Goal: Communication & Community: Answer question/provide support

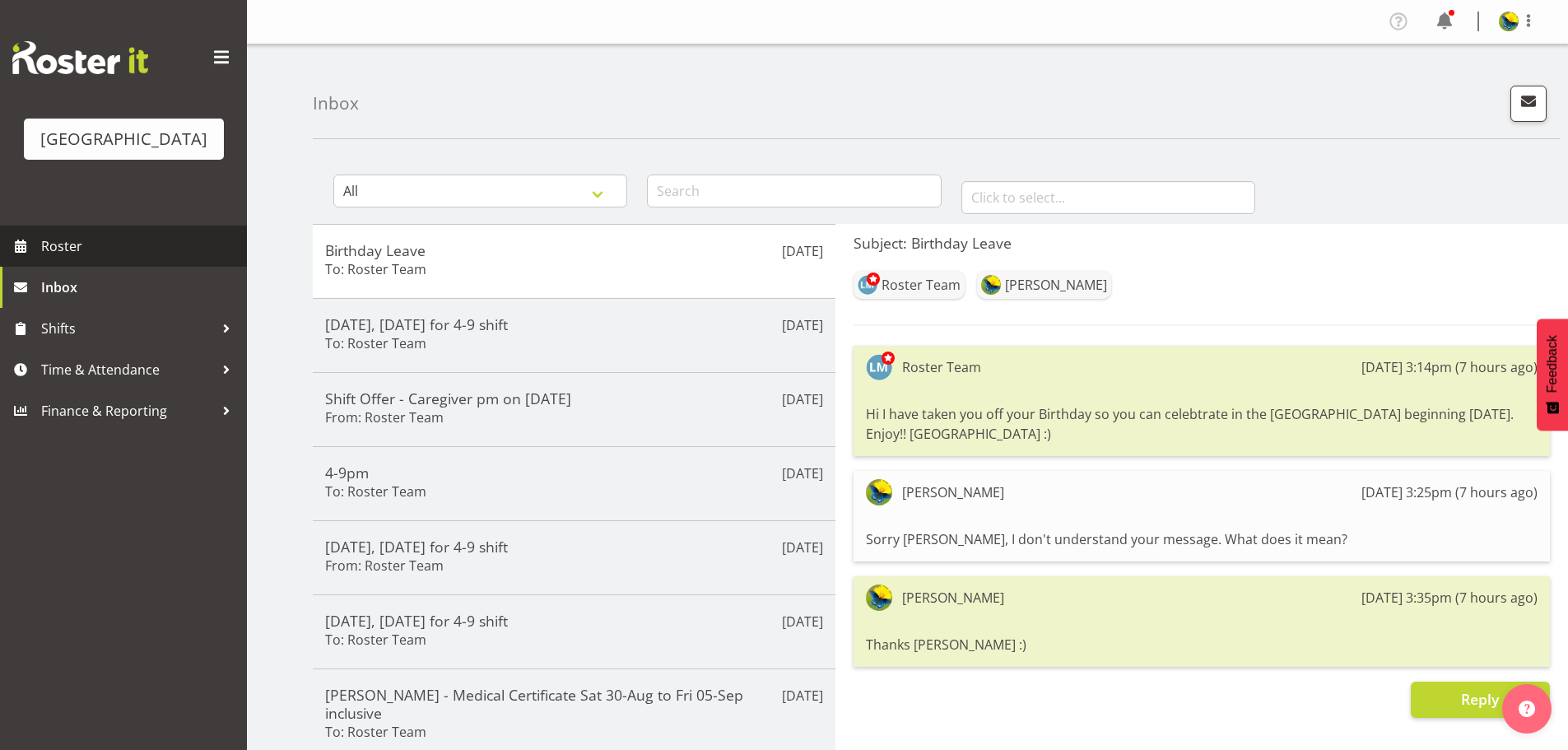
click at [130, 258] on span "Roster" at bounding box center [139, 246] width 198 height 24
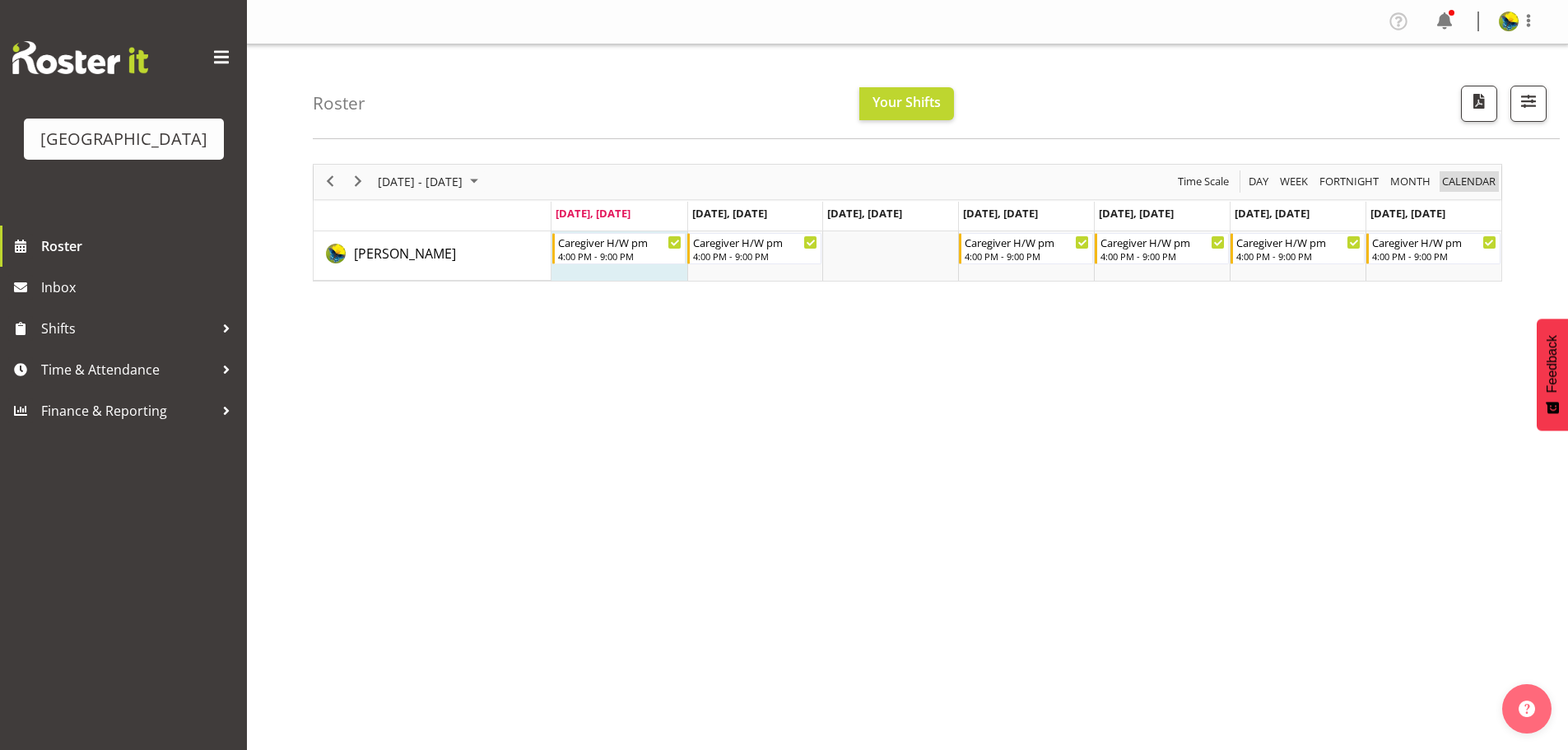
click at [1491, 188] on span "calendar" at bounding box center [1469, 181] width 57 height 20
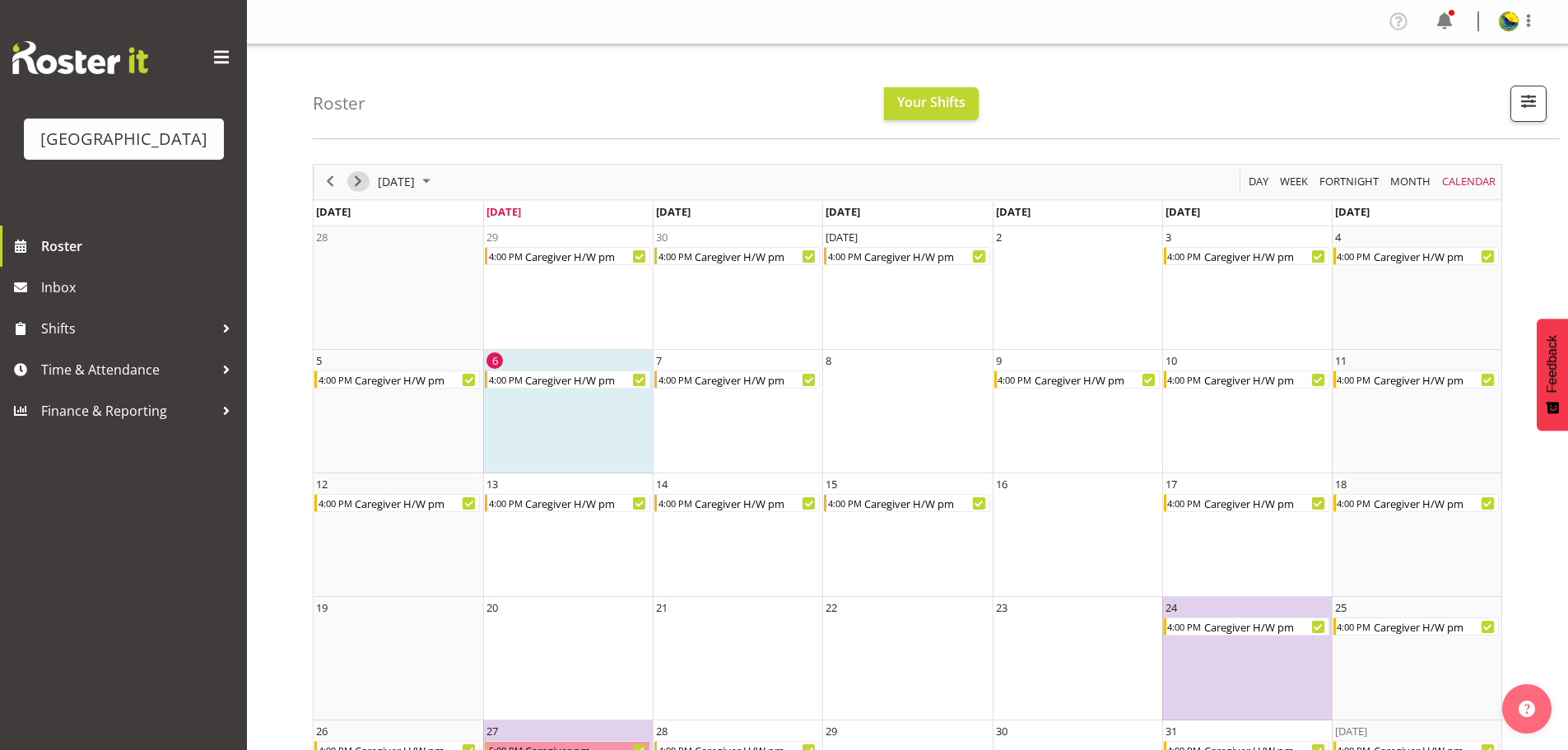
click at [357, 191] on span "Next" at bounding box center [358, 181] width 20 height 20
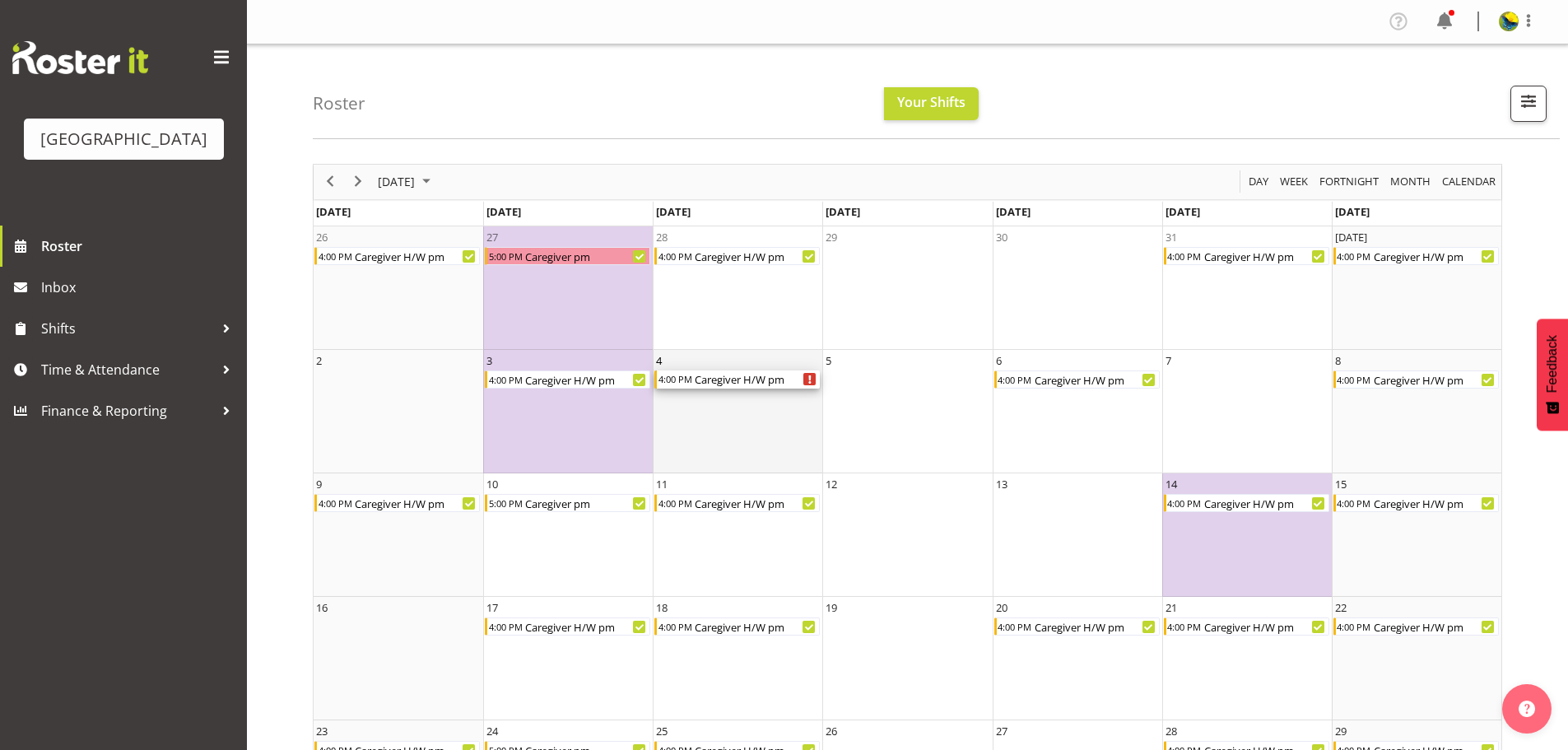
click at [775, 388] on div "Caregiver H/W pm" at bounding box center [757, 379] width 127 height 19
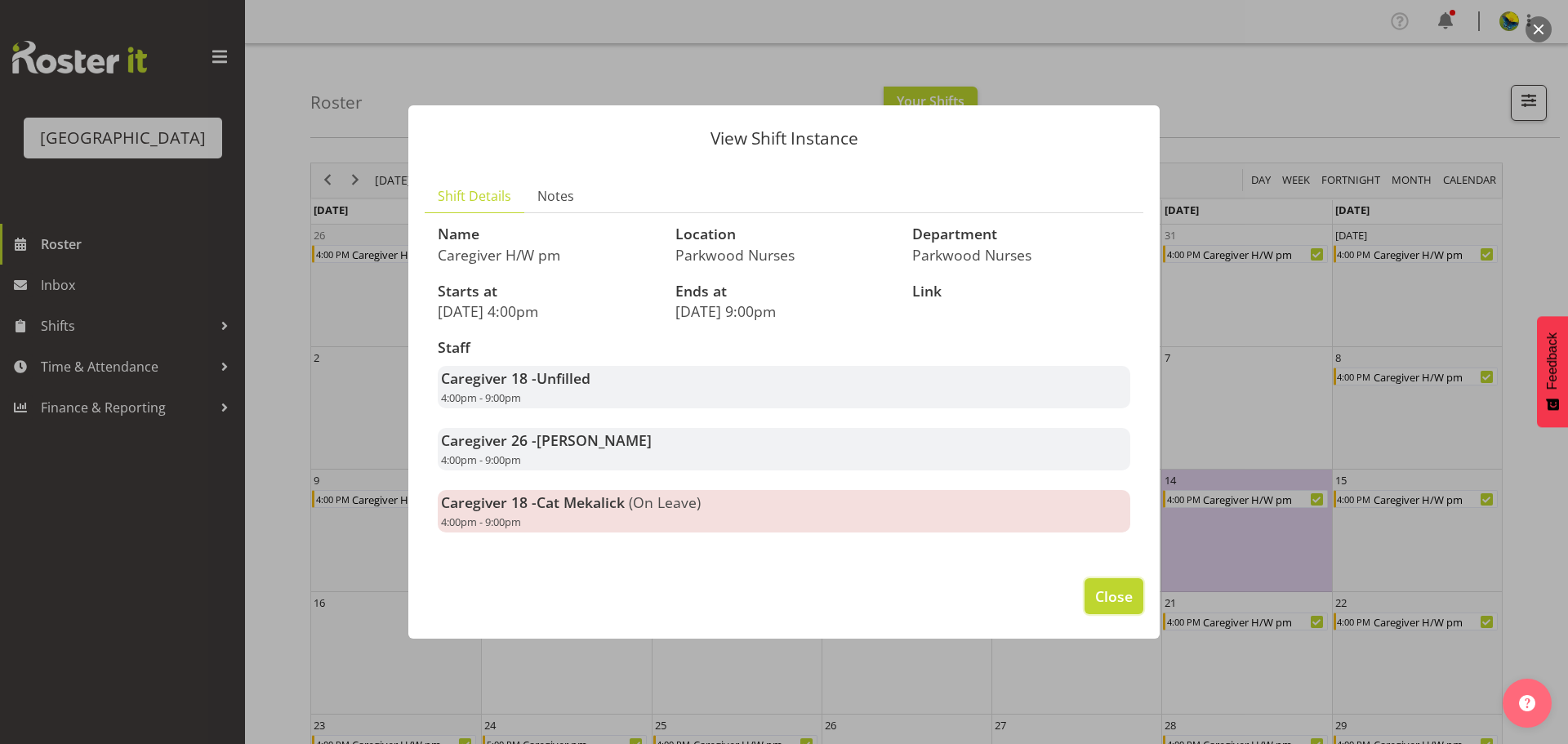
click at [1105, 607] on span "Close" at bounding box center [1114, 596] width 38 height 21
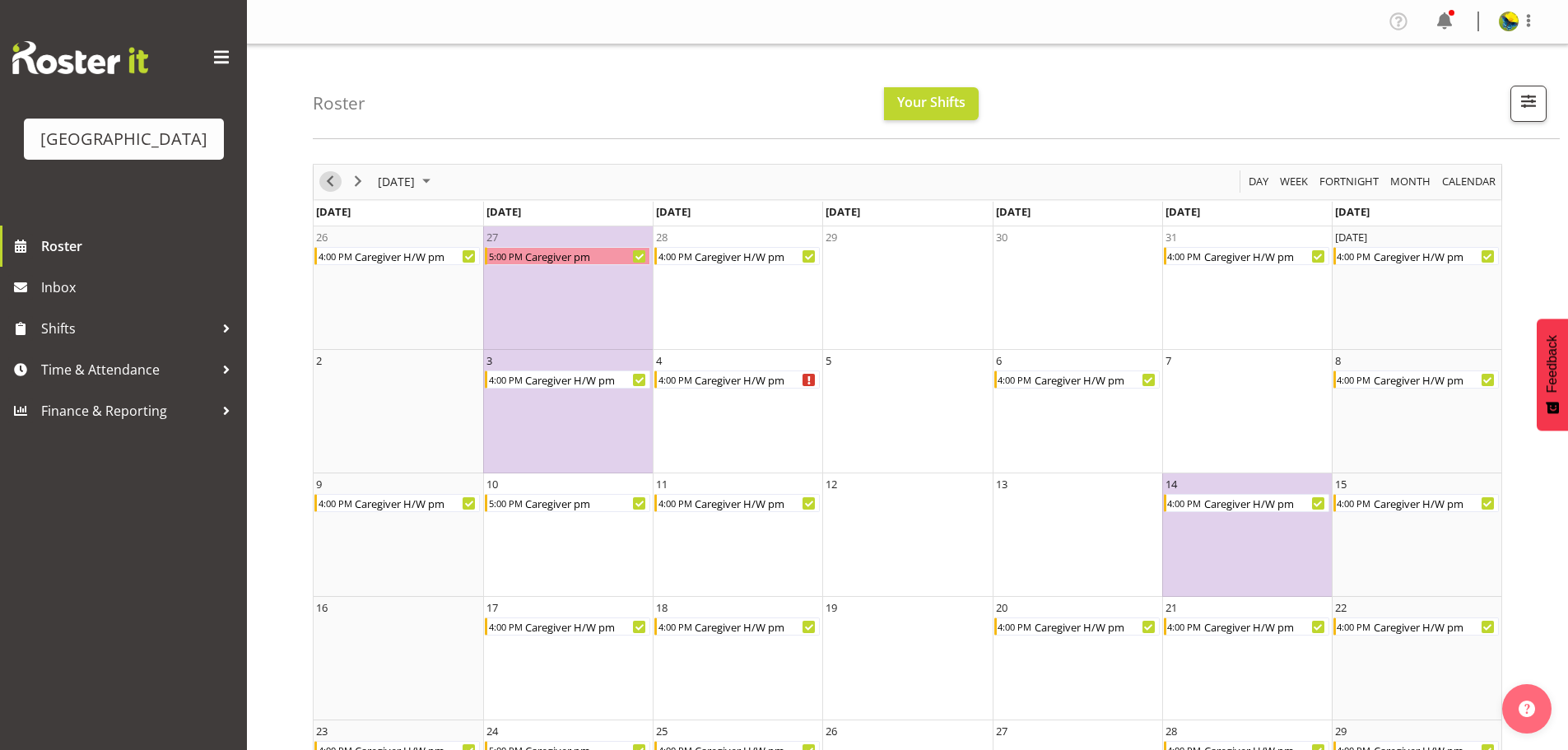
click at [336, 187] on span "Previous" at bounding box center [330, 181] width 20 height 20
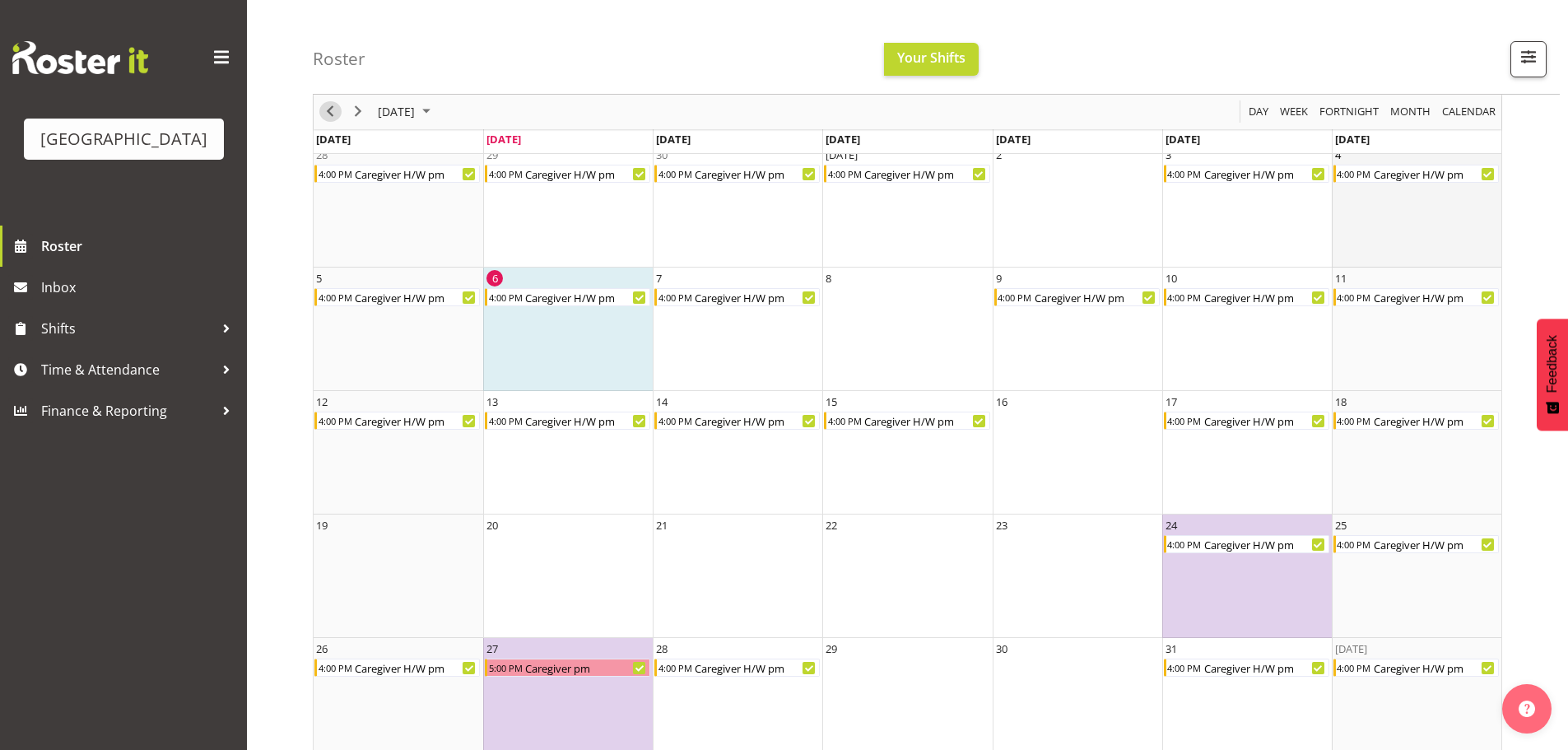
scroll to position [114, 0]
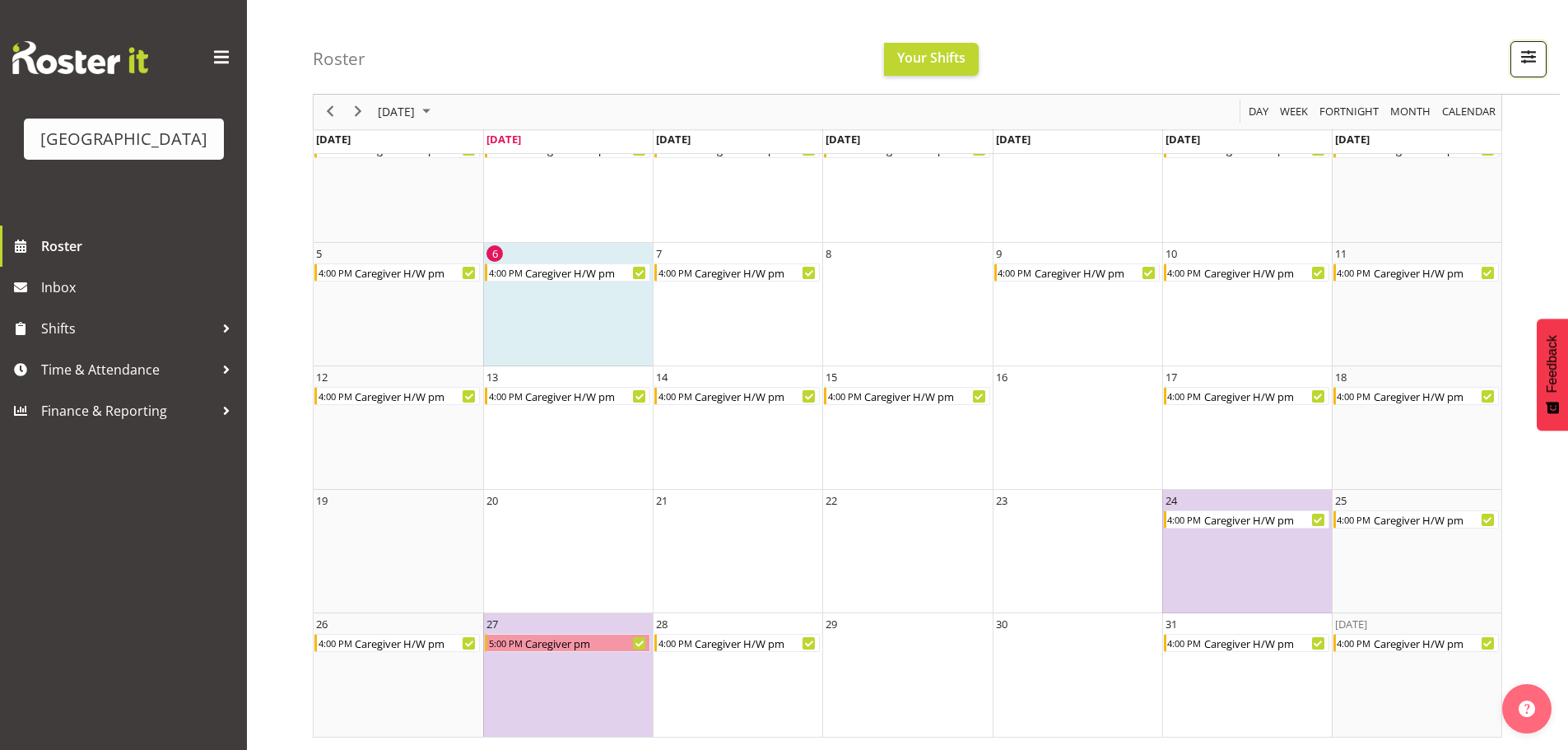
click at [1526, 63] on span "button" at bounding box center [1528, 57] width 21 height 21
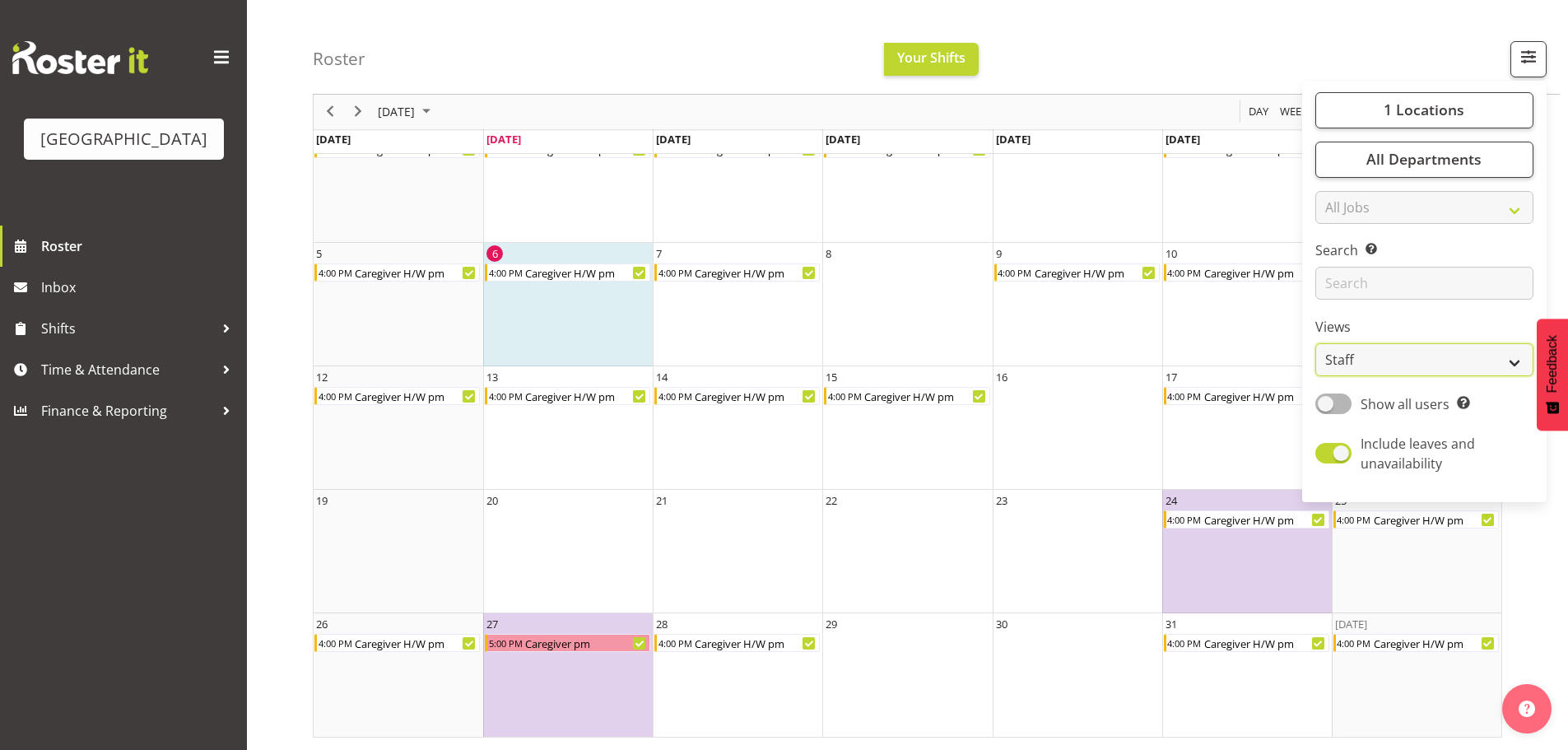
click at [1455, 377] on select "Staff Role Shift - Horizontal Shift - Vertical Staff - Location" at bounding box center [1425, 361] width 218 height 33
select select "shiftH"
click at [1315, 377] on select "Staff Role Shift - Horizontal Shift - Vertical Staff - Location" at bounding box center [1425, 361] width 218 height 33
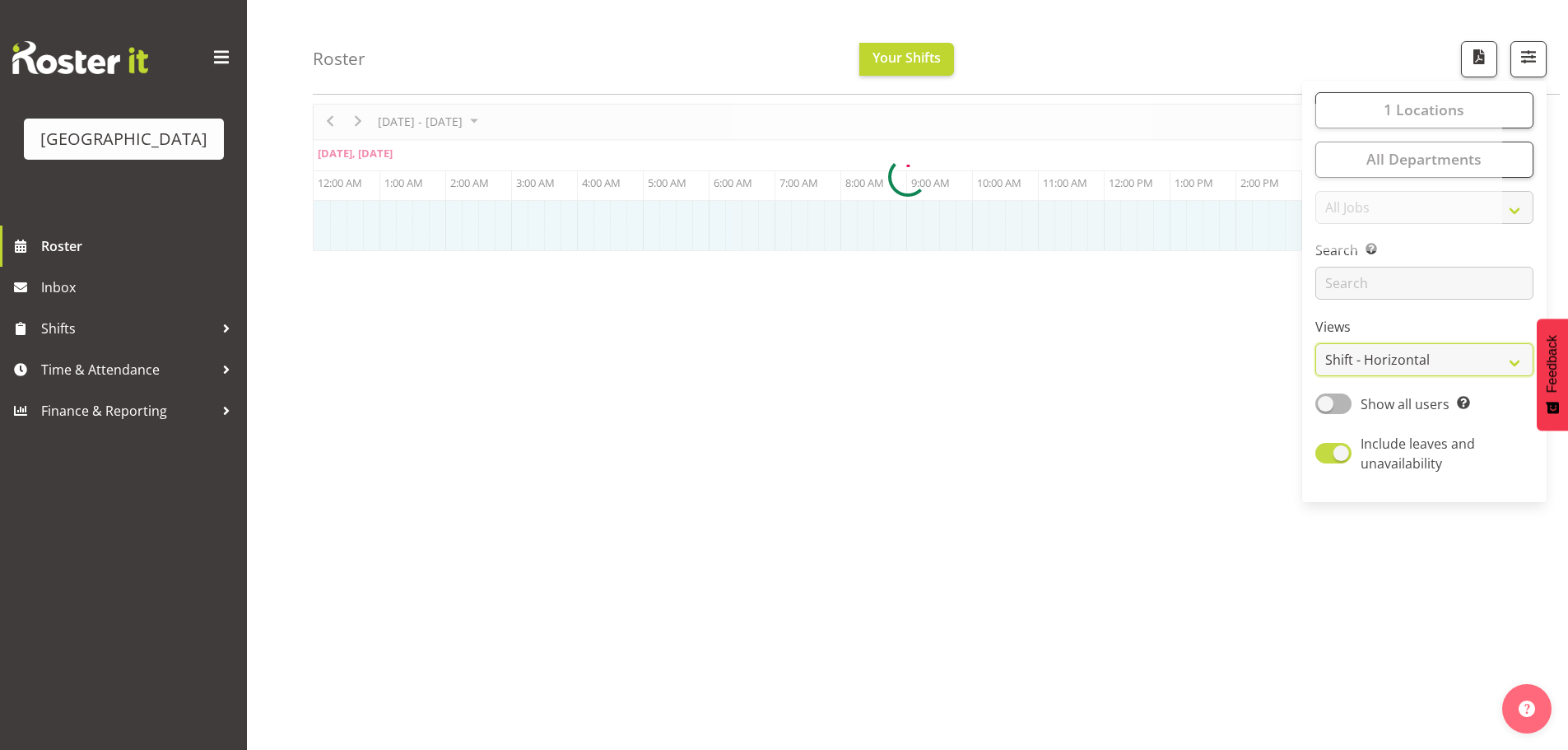
scroll to position [67, 0]
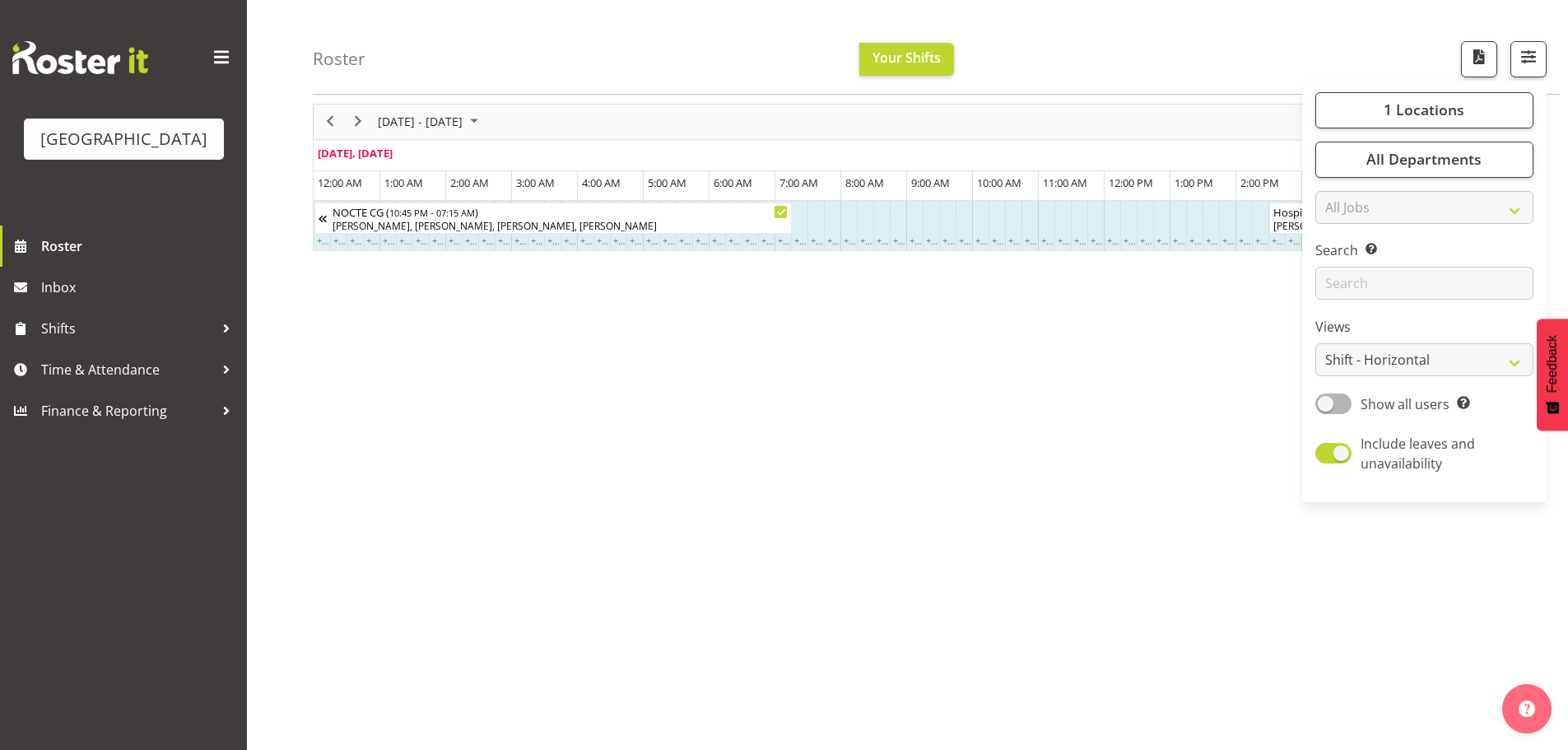
click at [662, 38] on div "Roster Your Shifts 1 Locations [GEOGRAPHIC_DATA] Kitchen [GEOGRAPHIC_DATA] Sele…" at bounding box center [936, 47] width 1247 height 95
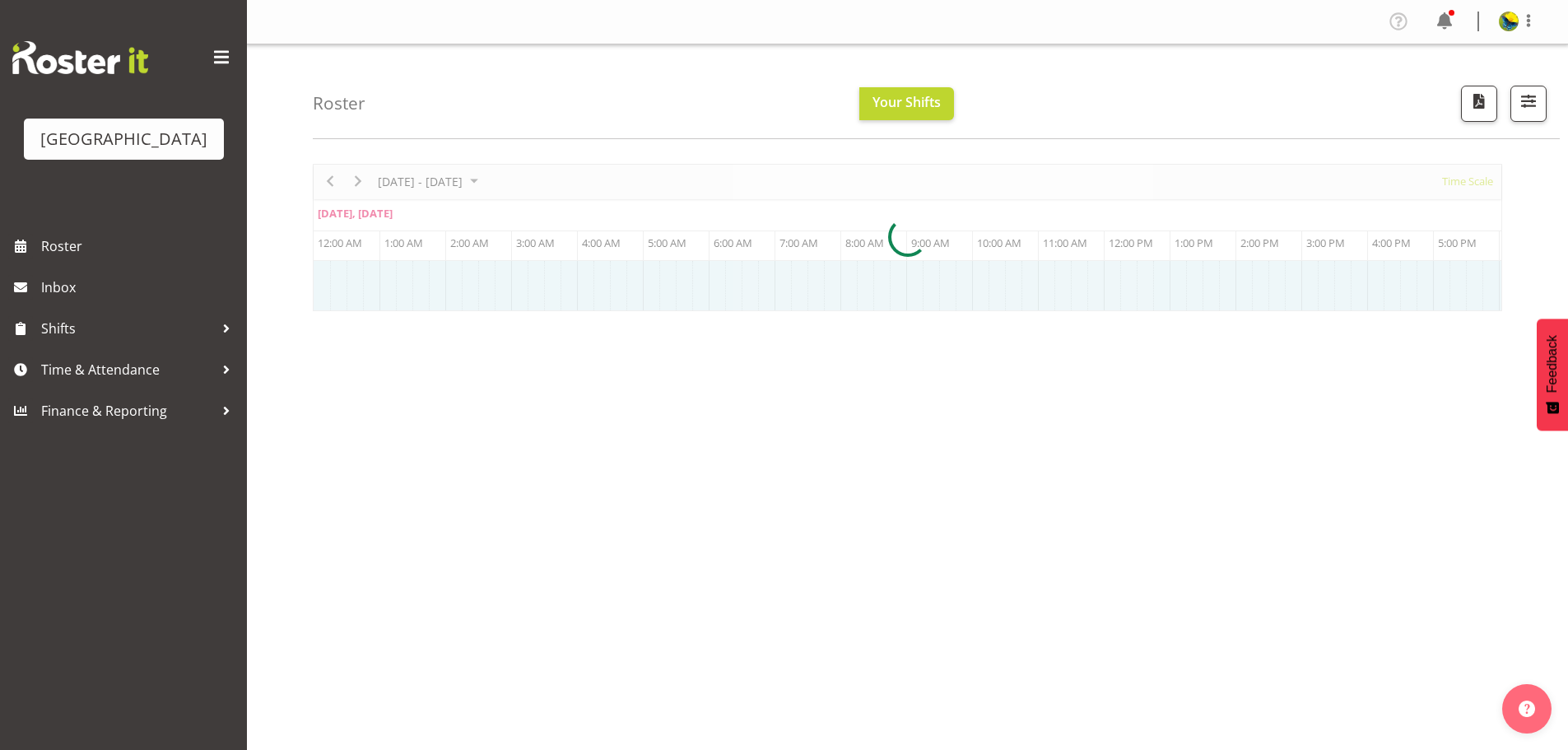
scroll to position [67, 0]
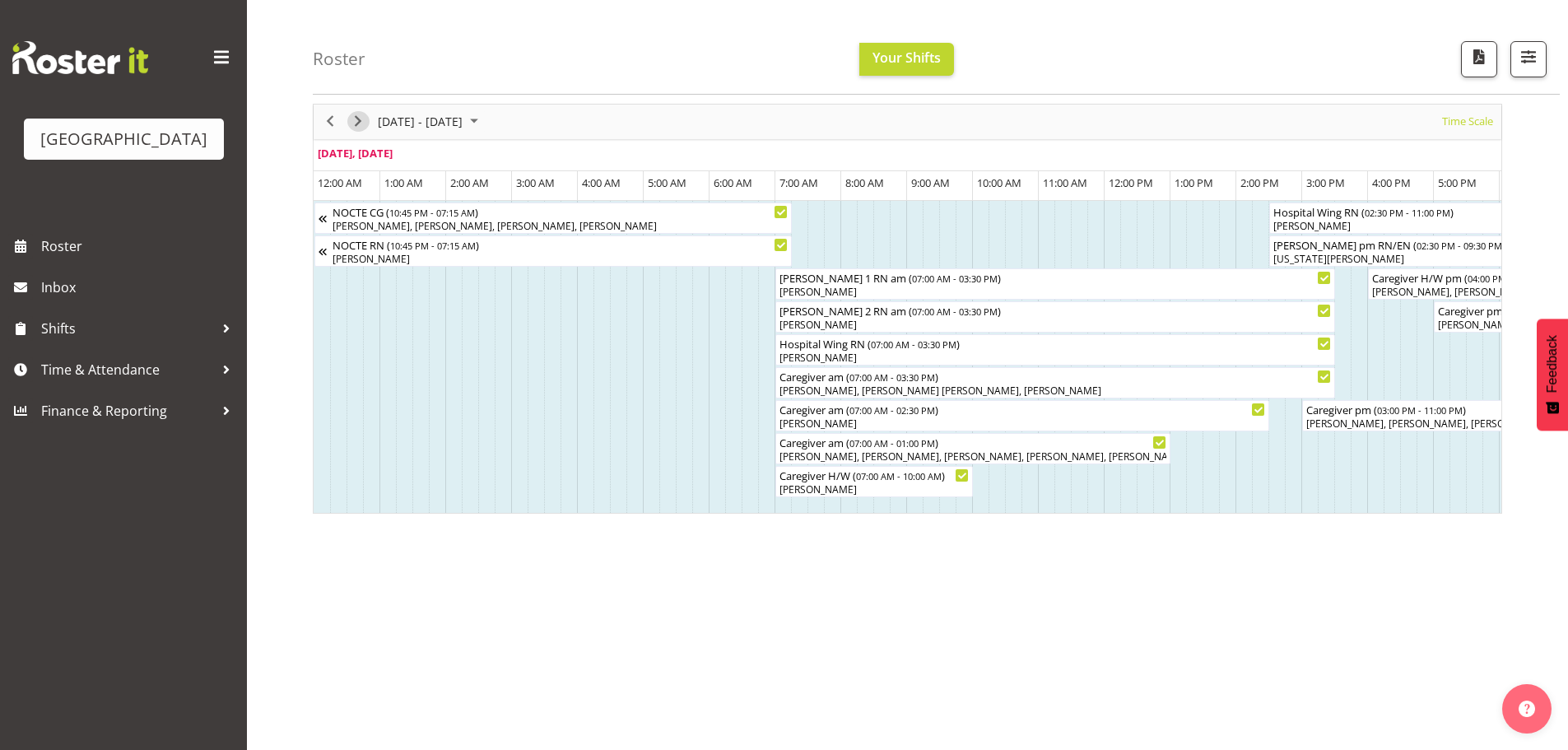
click at [351, 121] on span "Next" at bounding box center [358, 121] width 20 height 20
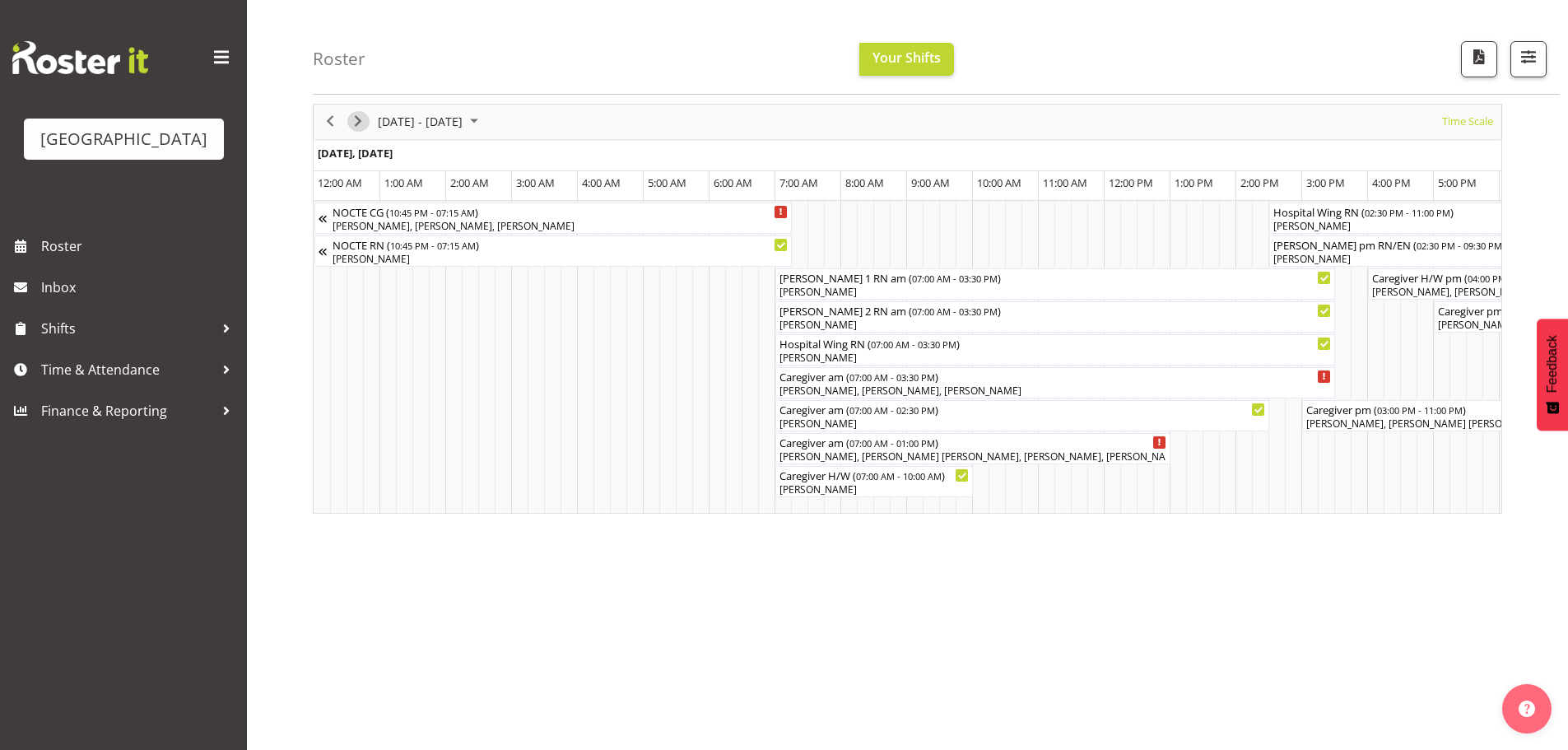
click at [360, 122] on span "Next" at bounding box center [358, 121] width 20 height 20
click at [360, 123] on span "Next" at bounding box center [358, 121] width 20 height 20
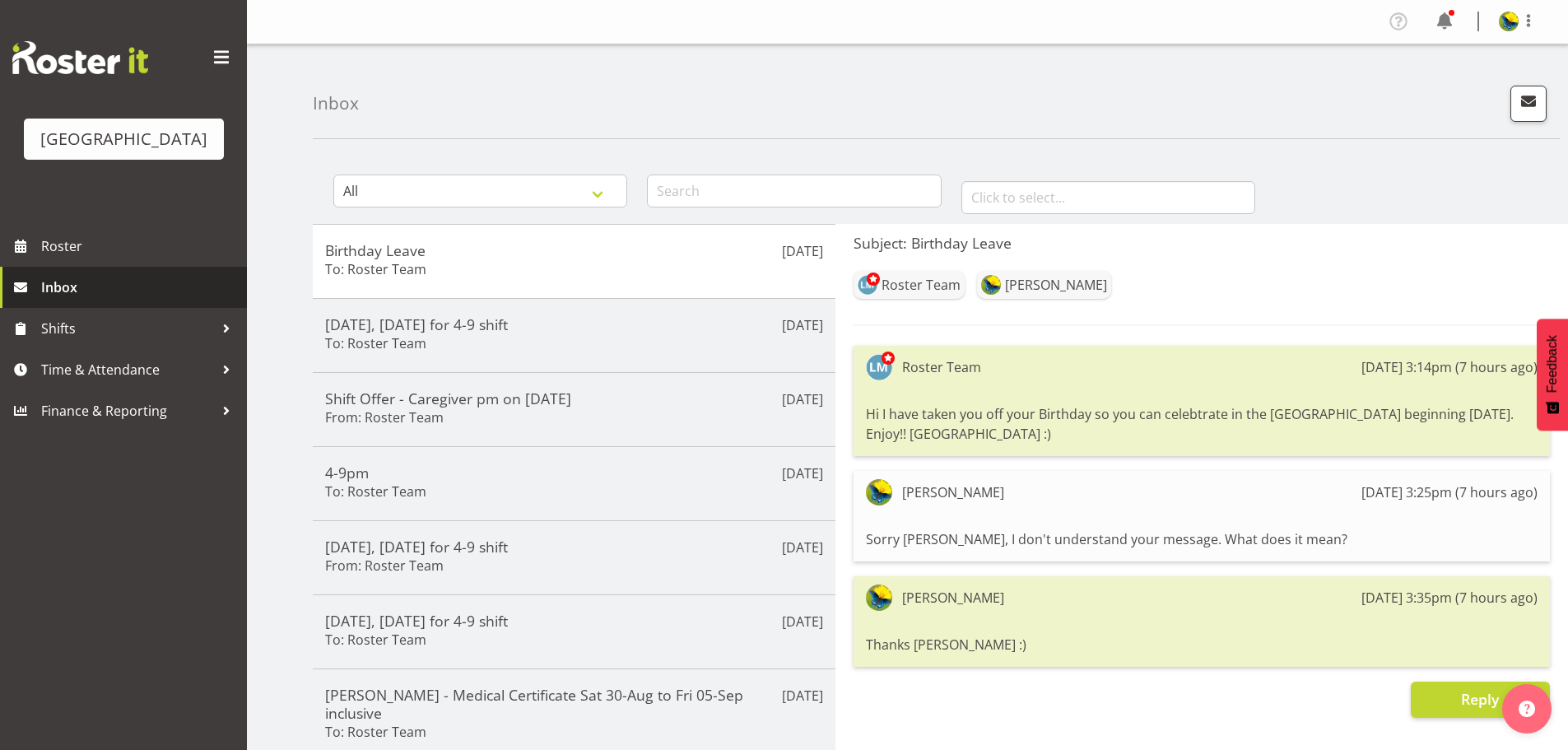
click at [164, 299] on span "Inbox" at bounding box center [139, 287] width 198 height 24
click at [1517, 108] on span "button" at bounding box center [1528, 101] width 21 height 21
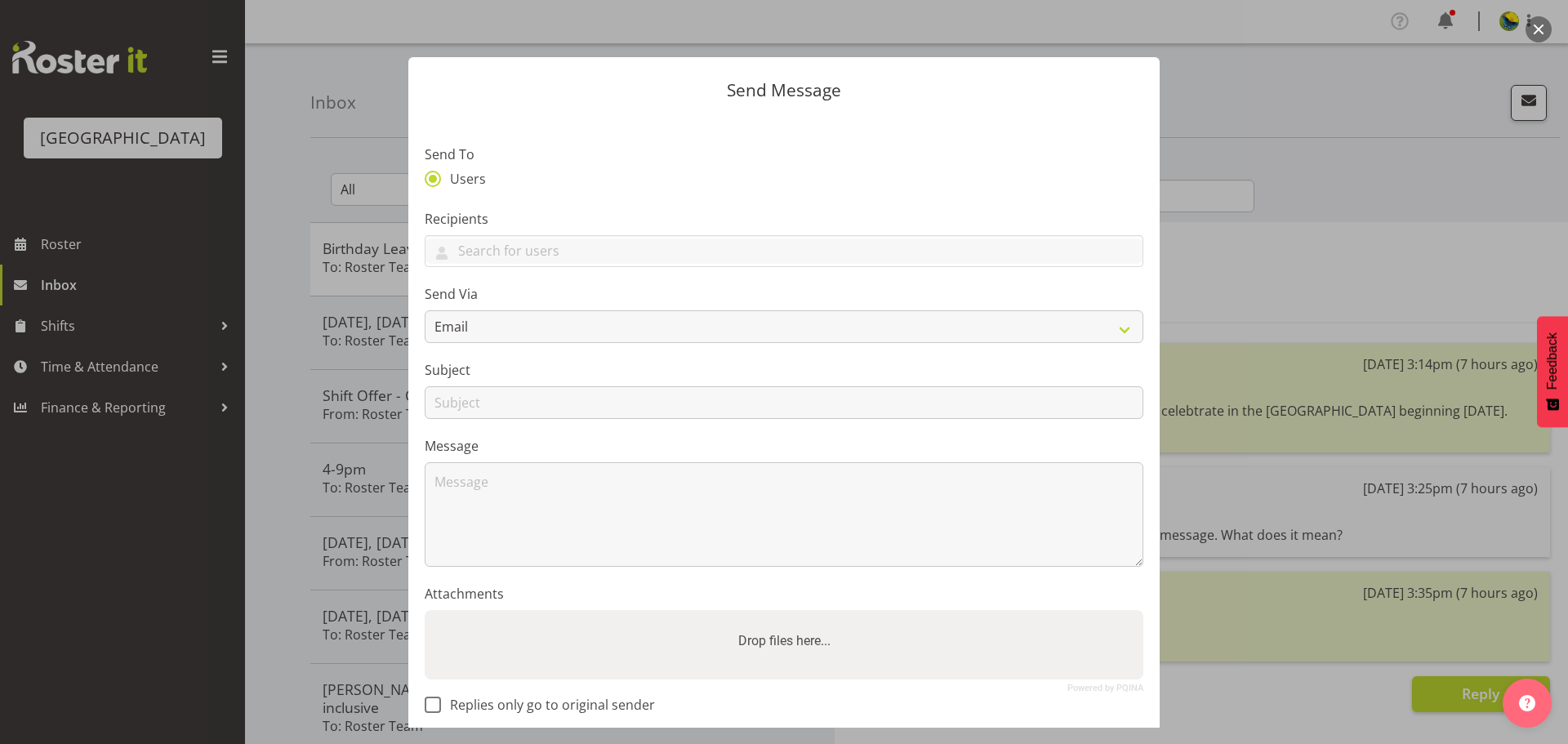
click at [1351, 154] on div at bounding box center [784, 372] width 1568 height 744
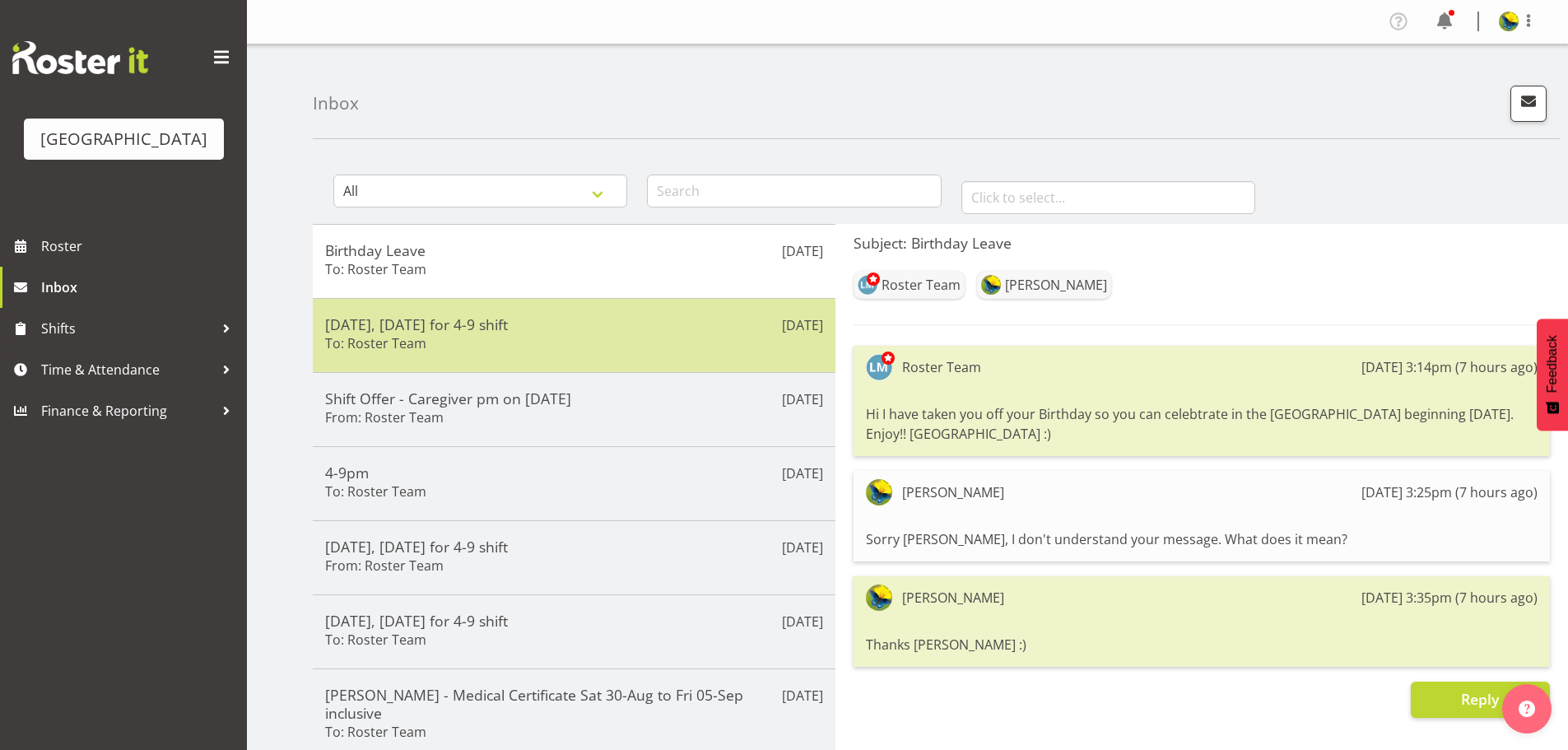
click at [518, 356] on div "Oct. 15, Wednesday for 4-9 shift To: Roster Team" at bounding box center [573, 335] width 498 height 40
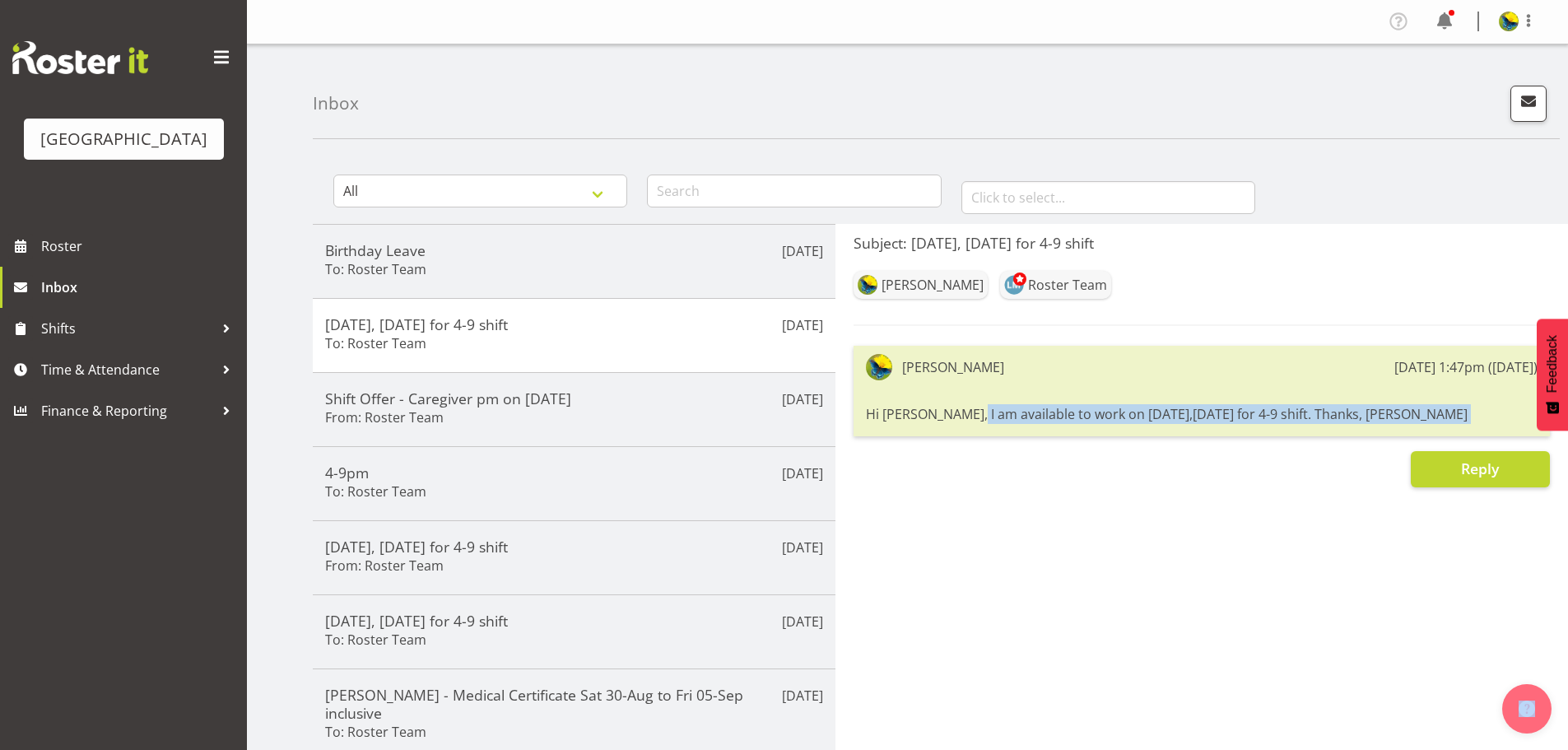
drag, startPoint x: 857, startPoint y: 442, endPoint x: 1417, endPoint y: 479, distance: 561.2
click at [1417, 479] on div "Gemma Hall 23rd Sep 1:47pm (13 days ago) Hi Lesley, I am available to work on O…" at bounding box center [1201, 415] width 696 height 141
copy body "Hi Lesley, I am available to work on Oct 15,Wednesday for 4-9 shift. Thanks, Ge…"
click at [1517, 112] on span "button" at bounding box center [1528, 101] width 21 height 21
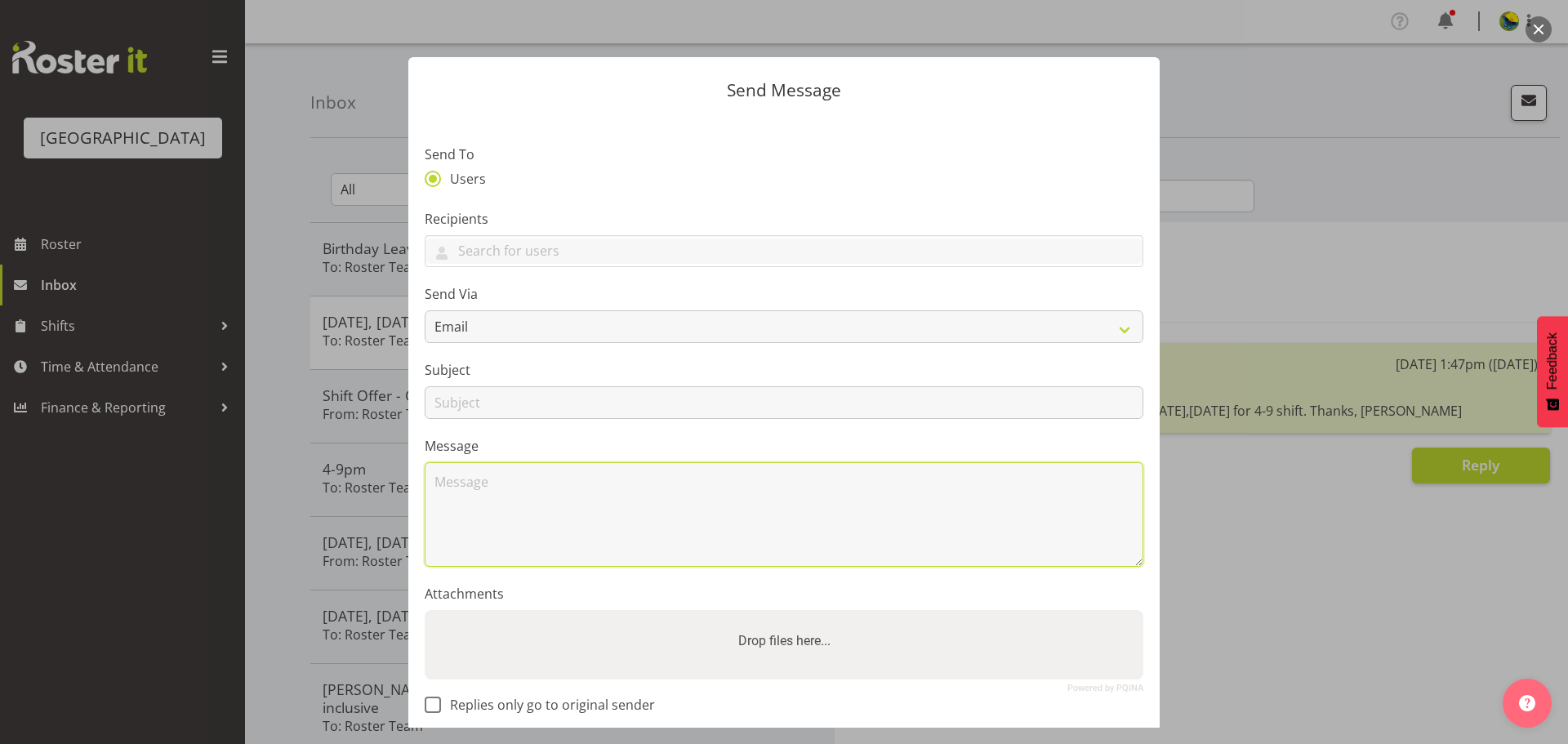
paste textarea "Hi Lesley, I am available to work on Oct 15,Wednesday for 4-9 shift. Thanks, Ge…"
type textarea "Hi Lesley, I am available to work on Oct 15,Wednesday for 4-9 shift. Thanks, Ge…"
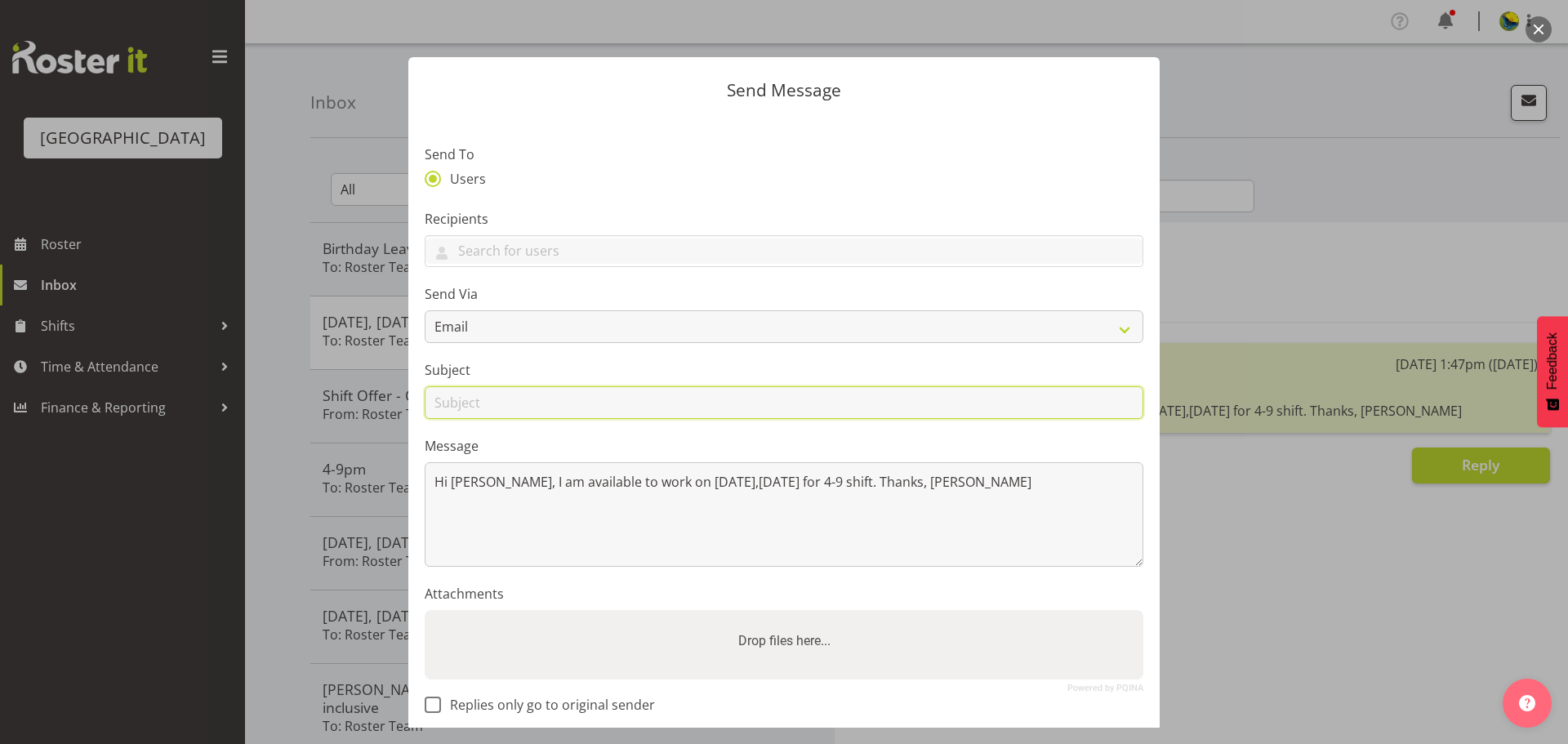
click at [478, 419] on input "text" at bounding box center [784, 402] width 719 height 33
type input "Oct. 29 Wednesday for 4-9 shift"
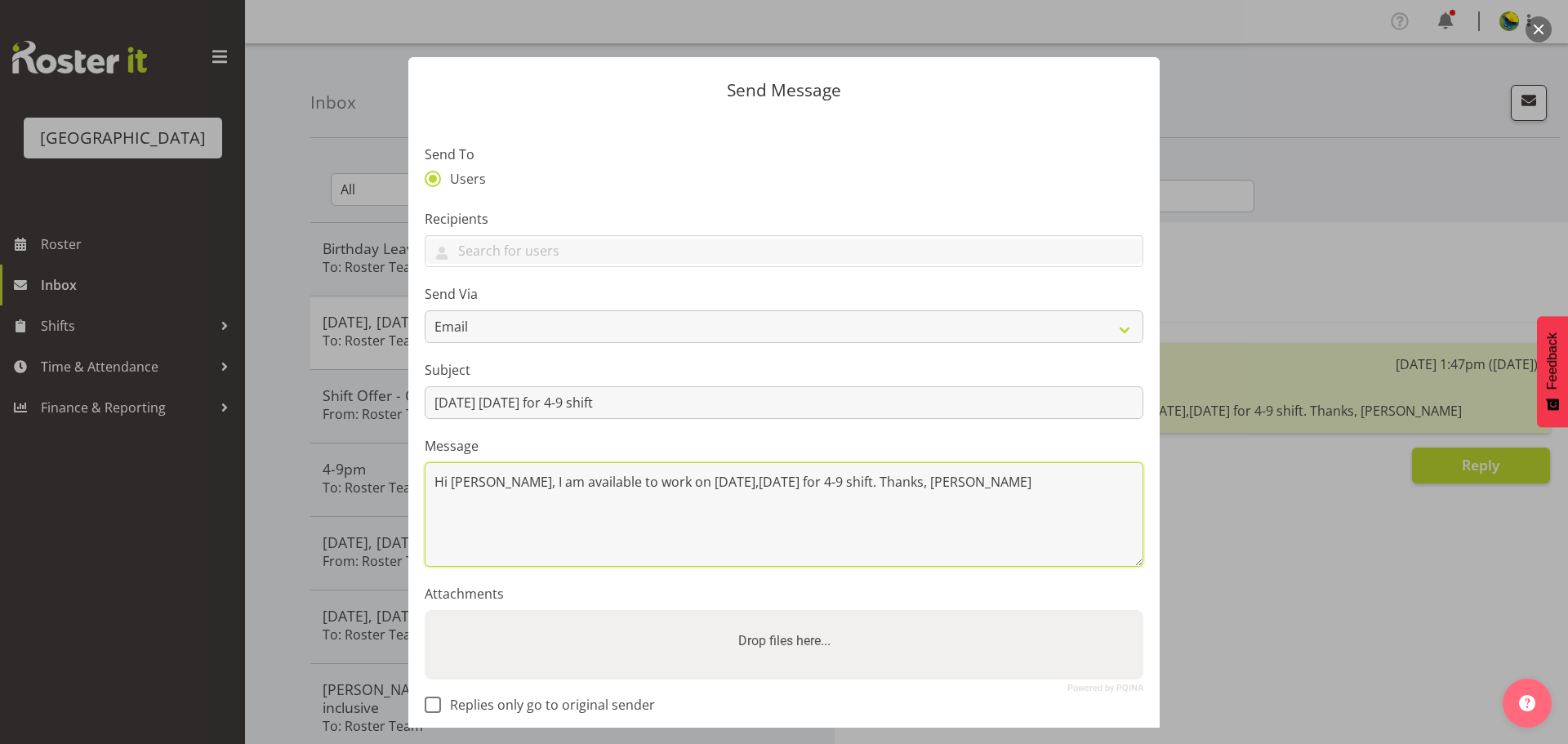
drag, startPoint x: 705, startPoint y: 526, endPoint x: 725, endPoint y: 531, distance: 20.6
click at [725, 531] on textarea "Hi Lesley, I am available to work on Oct 15,Wednesday for 4-9 shift. Thanks, Ge…" at bounding box center [784, 515] width 719 height 104
type textarea "Hi Lesley, I am available to work on Oct 29,Wednesday for 4-9 shift. Thanks, Ge…"
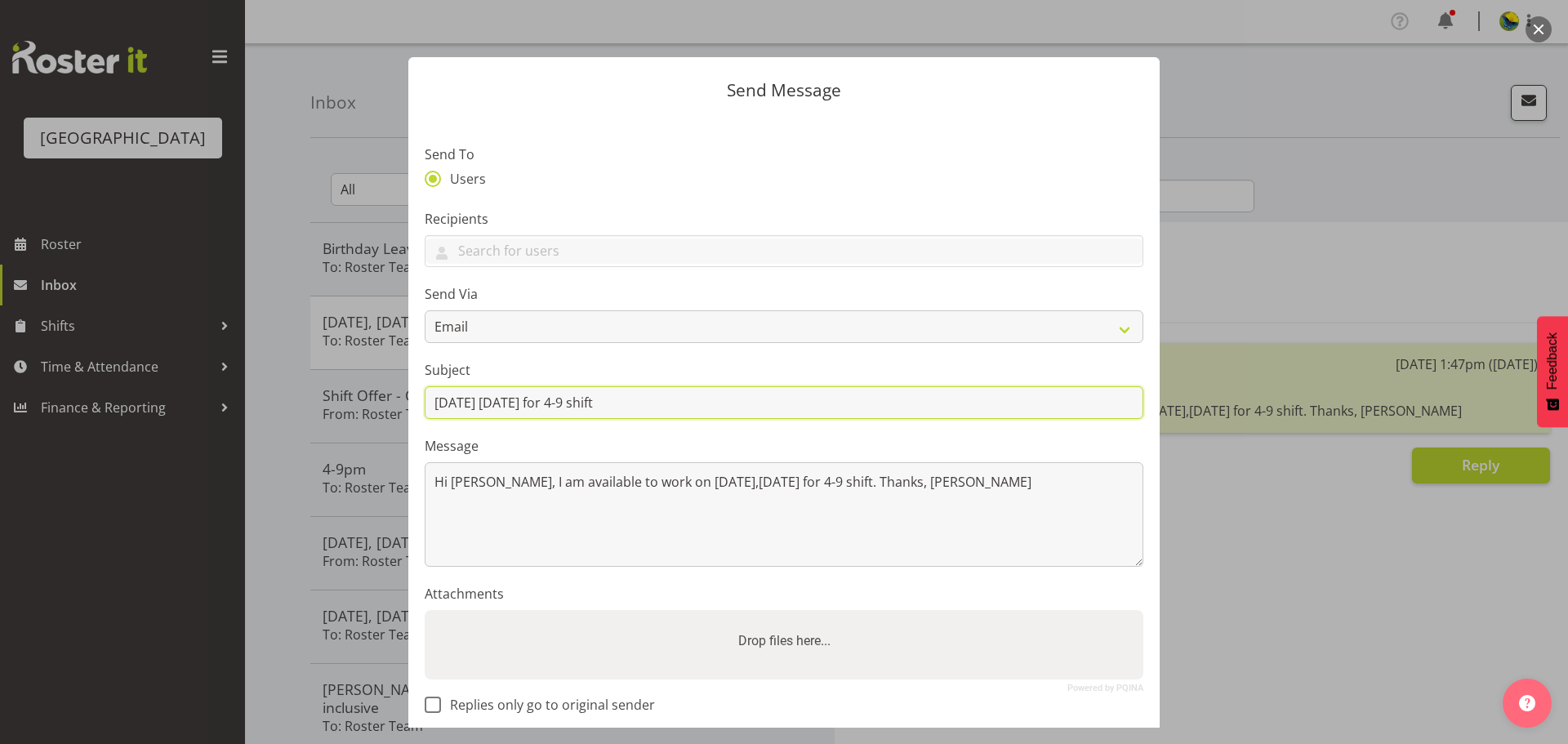
click at [483, 419] on input "Oct. 29 Wednesday for 4-9 shift" at bounding box center [784, 402] width 719 height 33
type input "Oct. 29, Wednesday for 4-9 shift"
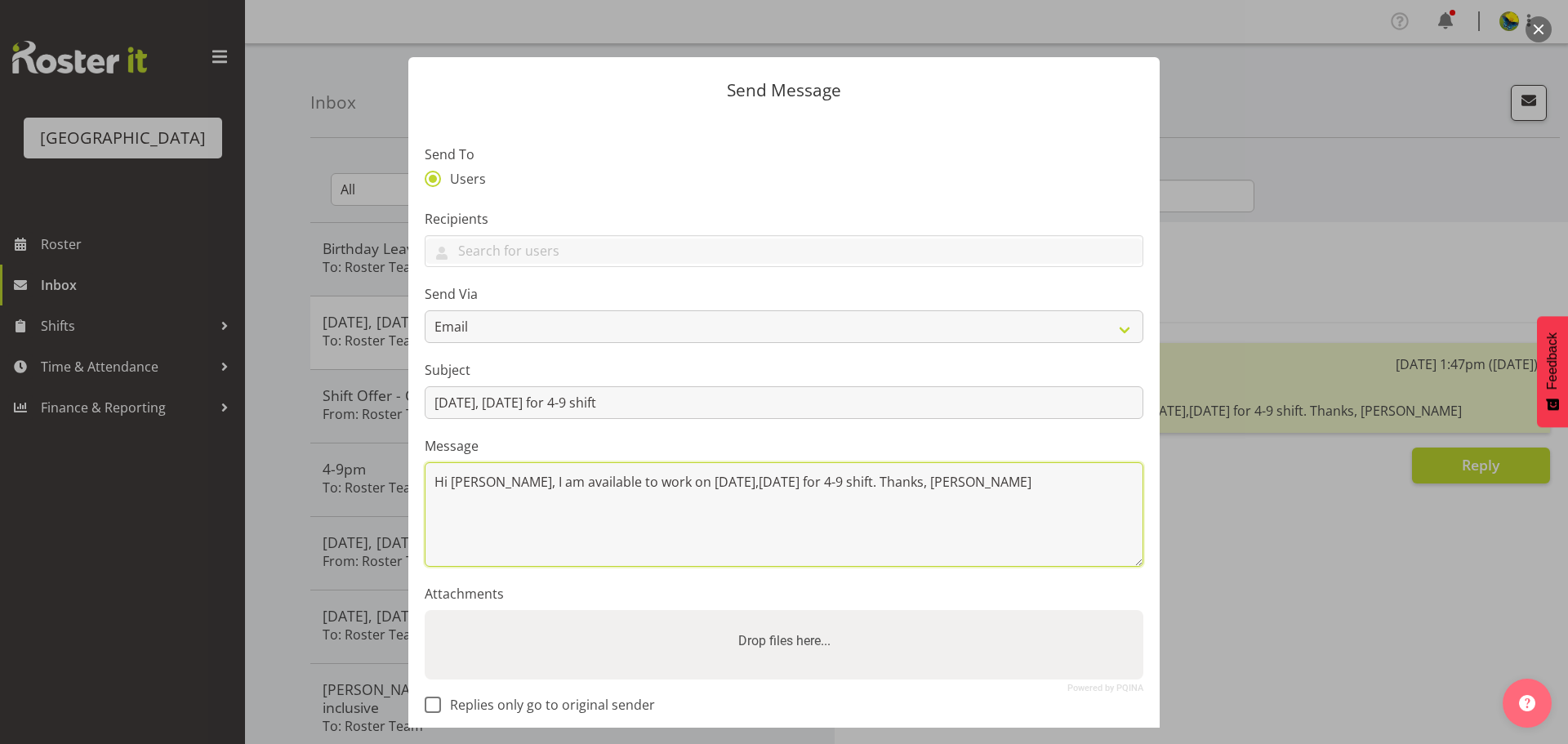
click at [704, 521] on textarea "Hi Lesley, I am available to work on Oct 29,Wednesday for 4-9 shift. Thanks, Ge…" at bounding box center [784, 515] width 719 height 104
type textarea "Hi Lesley, I am available to work on Oct. 29,Wednesday for 4-9 shift. Thanks, G…"
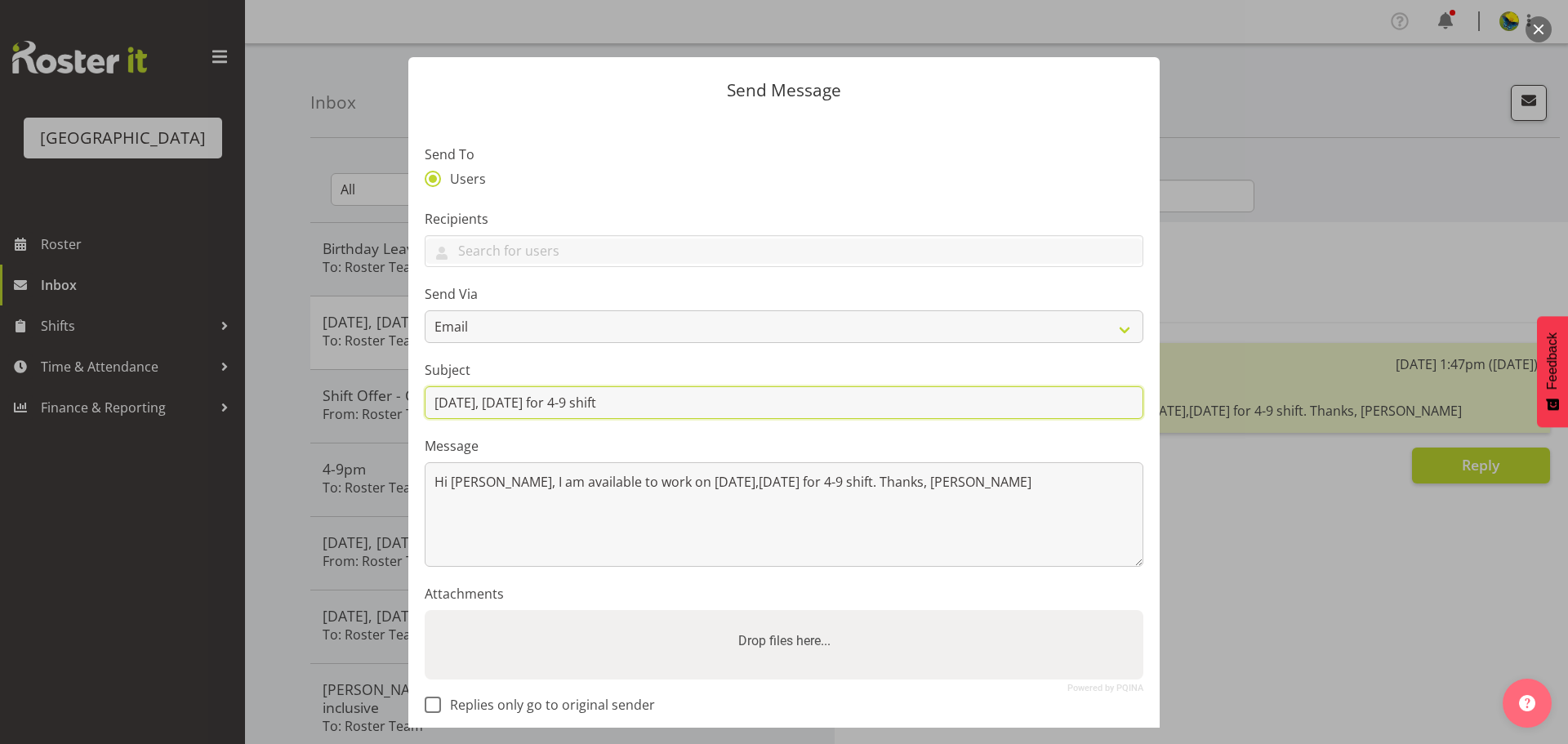
click at [462, 419] on input "Oct. 29, Wednesday for 4-9 shift" at bounding box center [784, 402] width 719 height 33
type input "Oct 29, Wednesday for 4-9 shift"
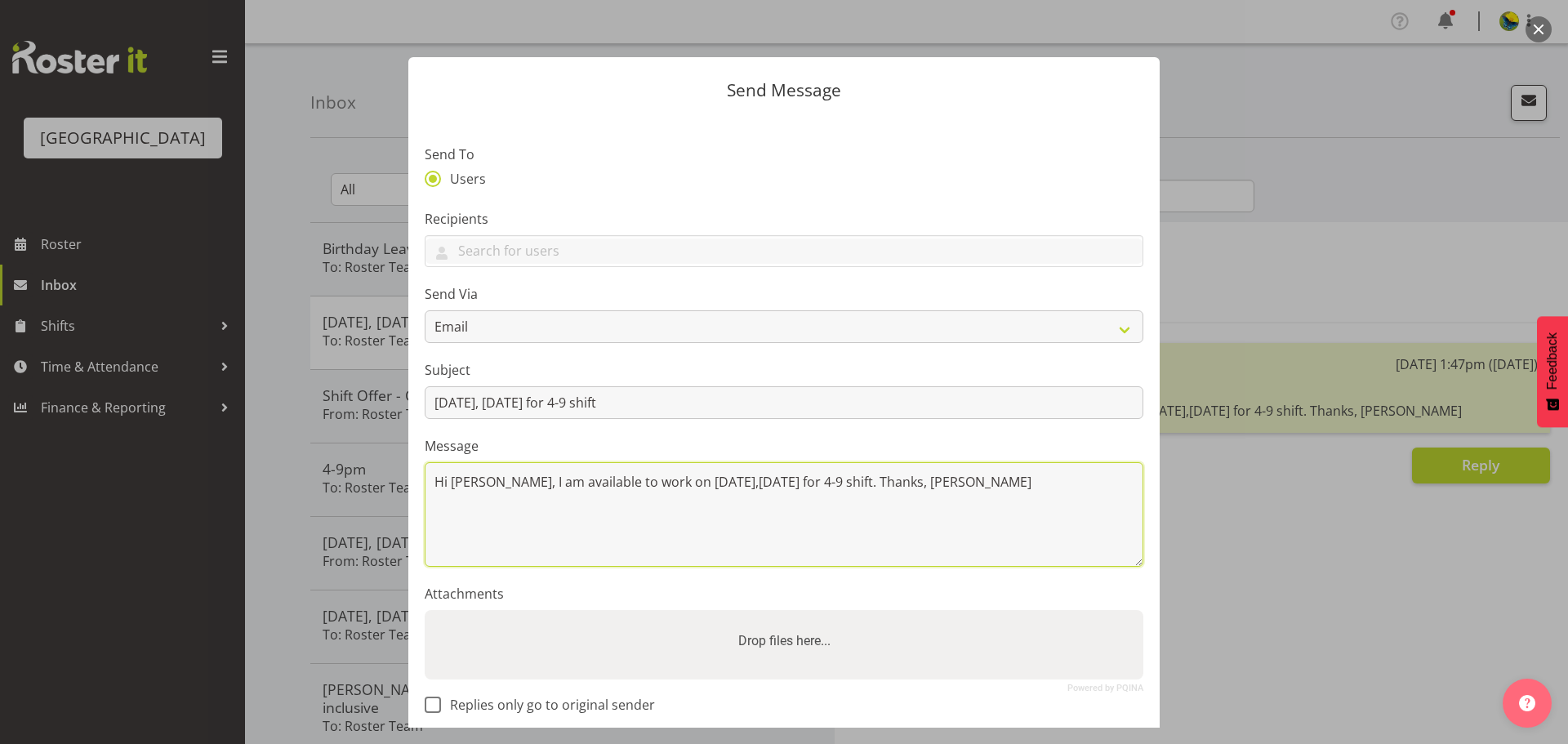
click at [708, 525] on textarea "Hi Lesley, I am available to work on Oct. 29,Wednesday for 4-9 shift. Thanks, G…" at bounding box center [784, 515] width 719 height 104
click at [602, 567] on textarea "Hi Lesley, I am available to work on Oct 29,Wednesday for 4-9 shift. Thanks, Ge…" at bounding box center [784, 515] width 719 height 104
type textarea "Hi Lesley, I am available to work on Oct 29,Wednesday for 4-9 shift. Thanks, Ge…"
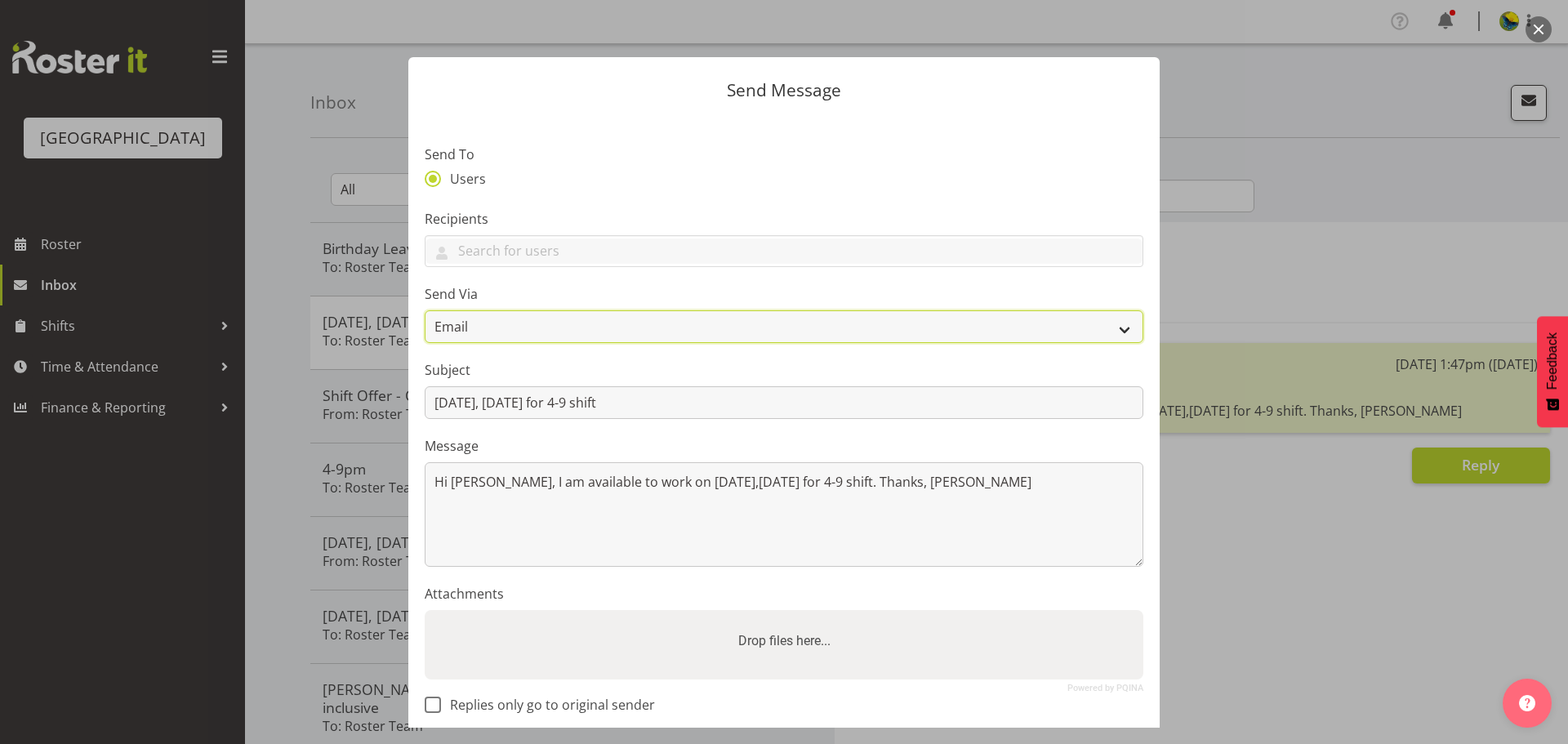
click at [561, 342] on select "Email SMS" at bounding box center [784, 327] width 719 height 33
select select "sms"
click at [425, 332] on select "Email SMS" at bounding box center [784, 327] width 719 height 33
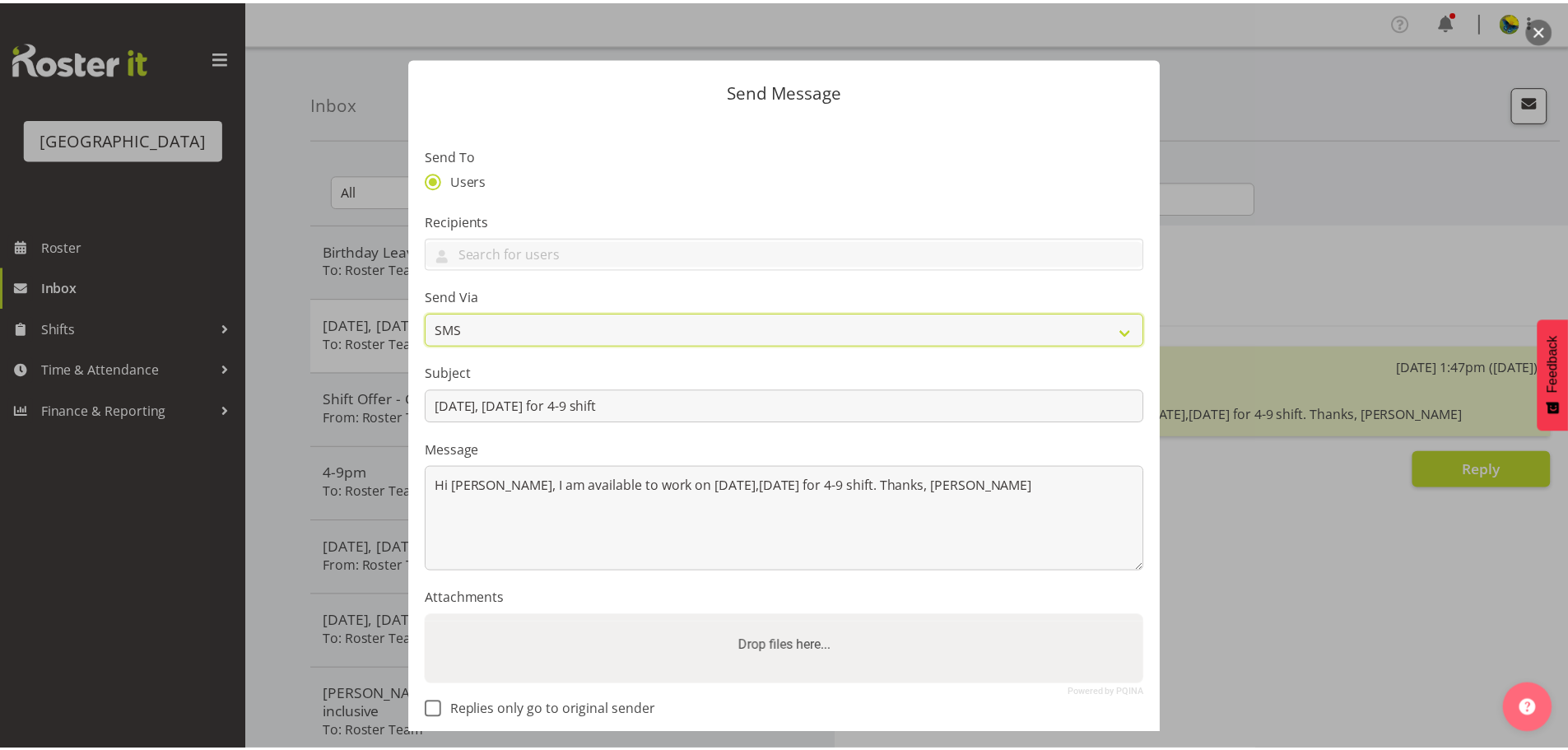
scroll to position [151, 0]
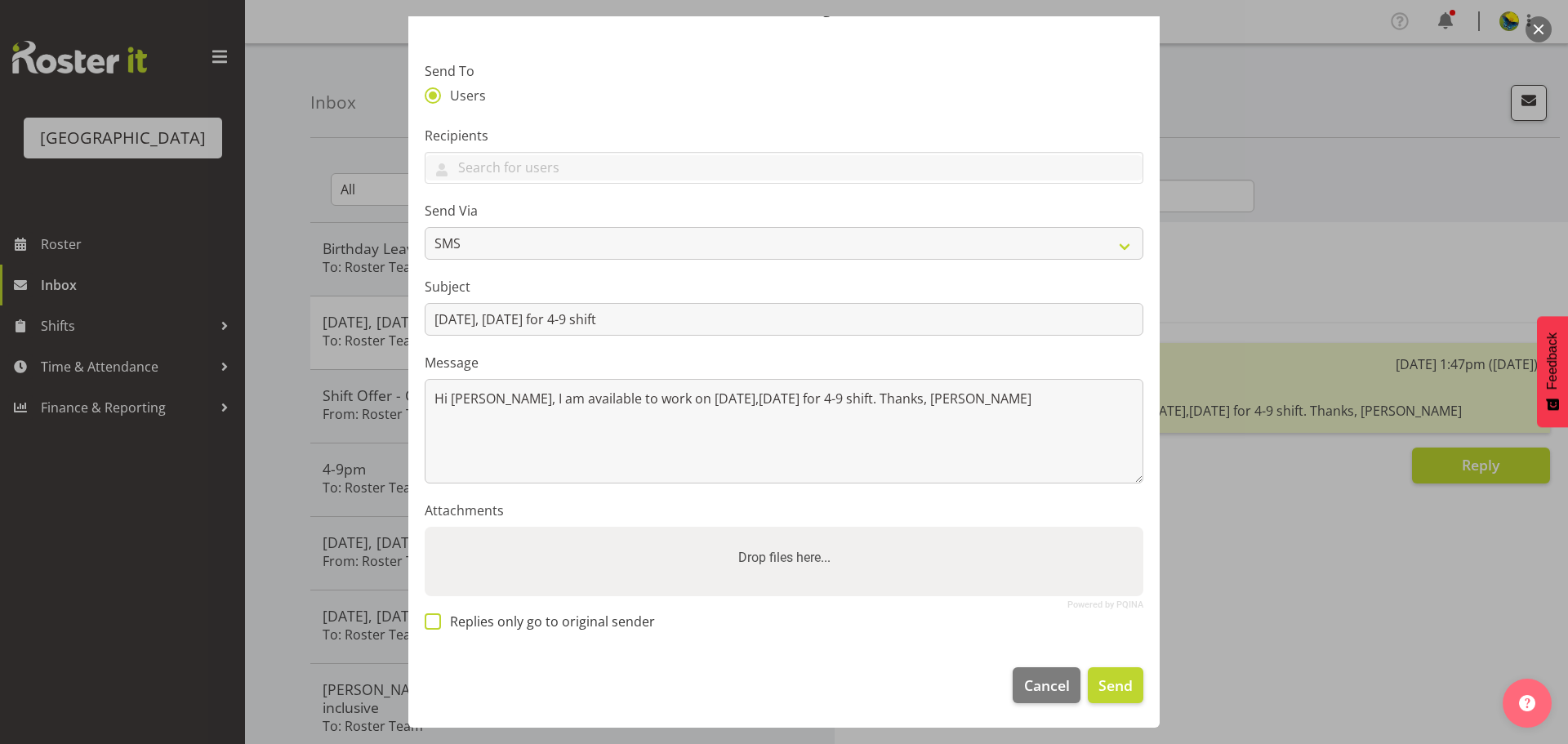
click at [437, 619] on span at bounding box center [433, 621] width 16 height 16
click at [436, 619] on input "Replies only go to original sender" at bounding box center [430, 621] width 11 height 11
checkbox input "true"
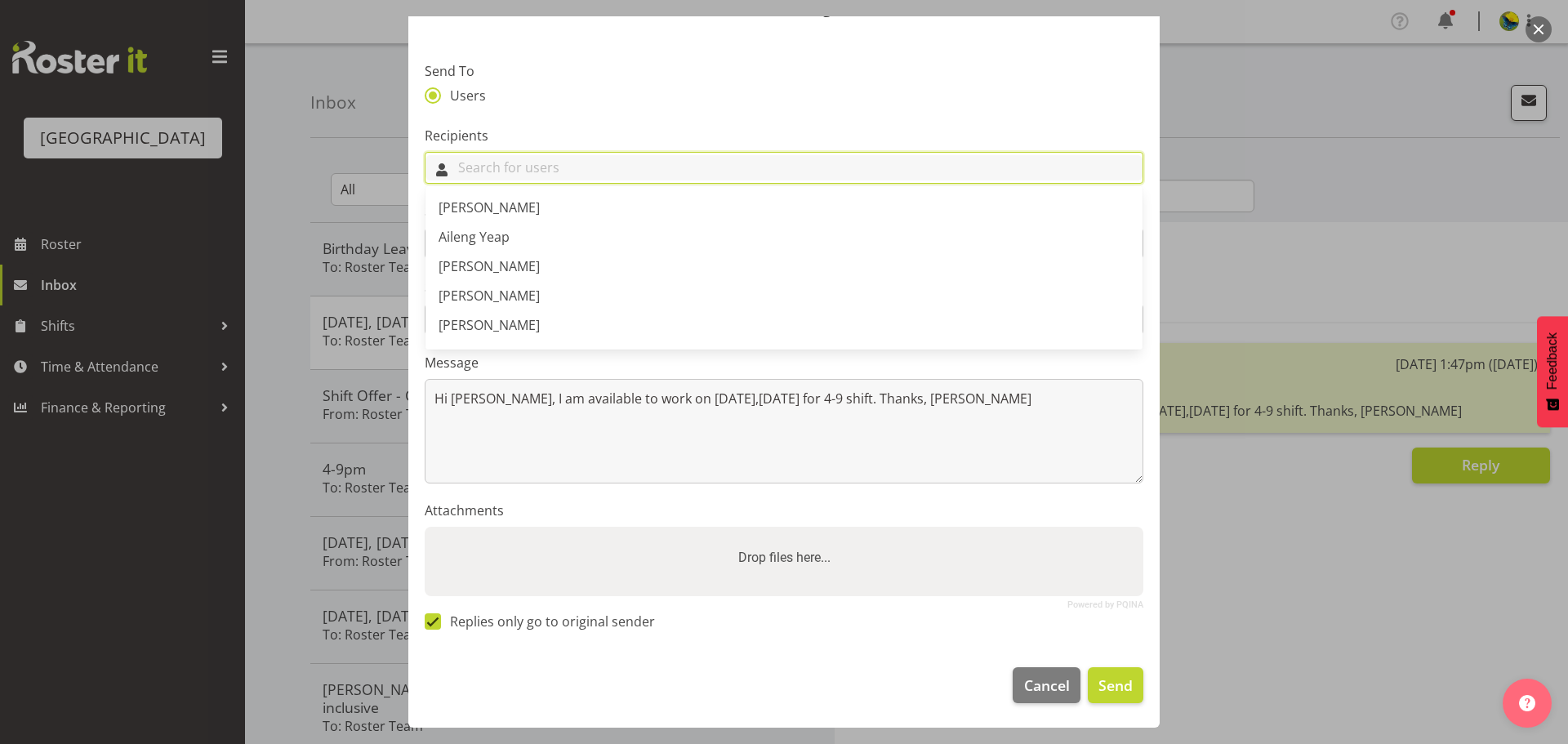
click at [597, 155] on input "text" at bounding box center [784, 167] width 717 height 25
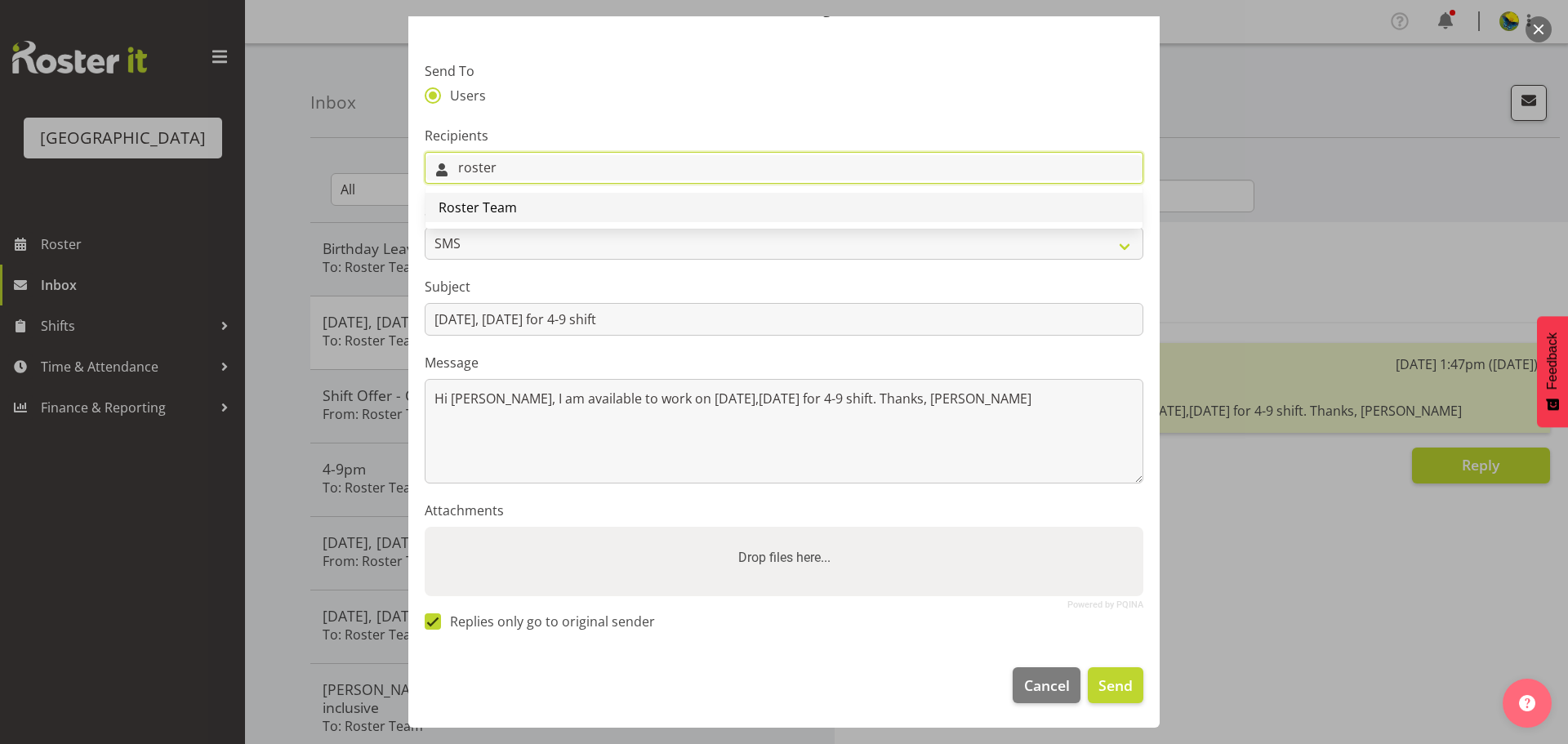
type input "roster"
click at [612, 193] on link "Roster Team" at bounding box center [784, 207] width 717 height 29
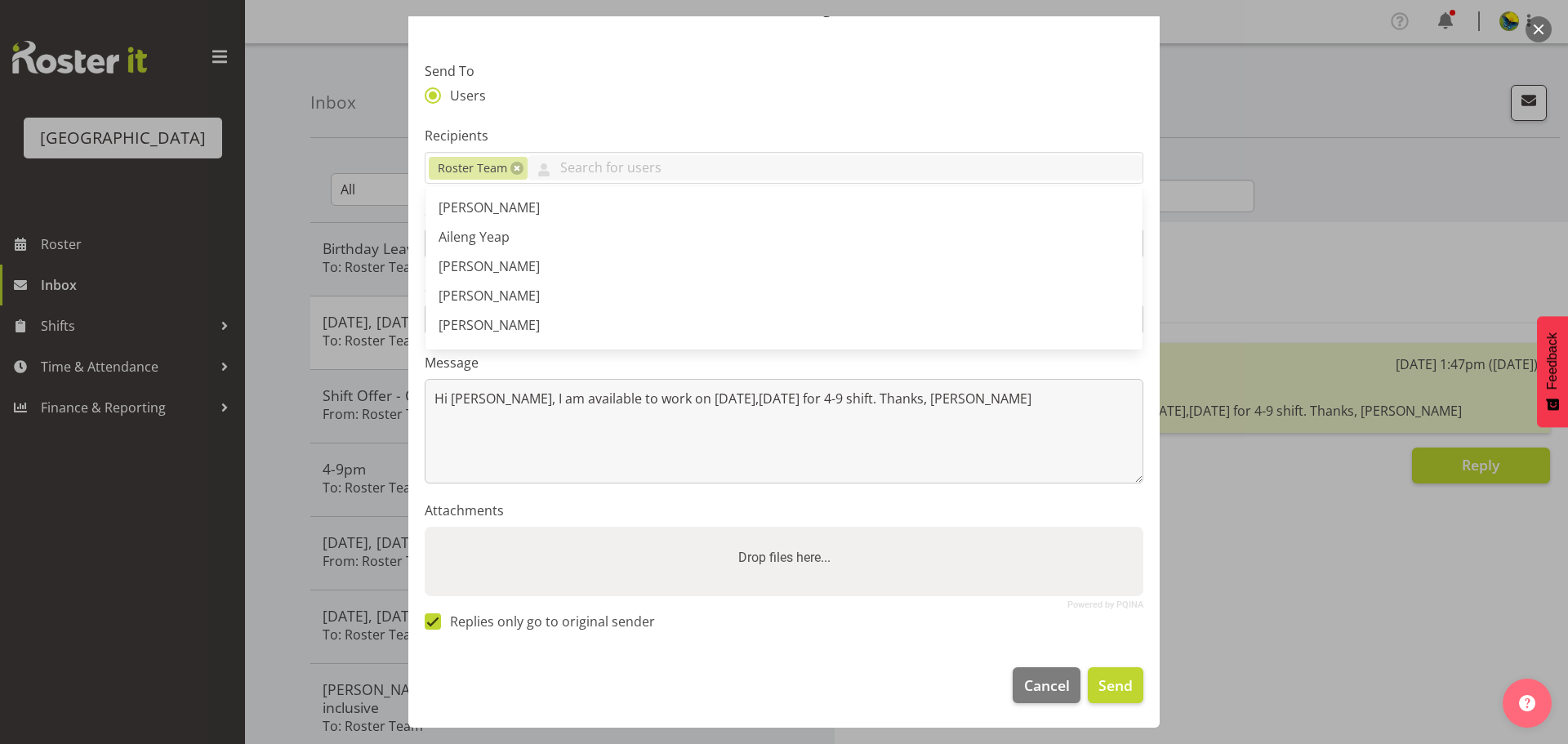
click at [540, 526] on div "Drop files here..." at bounding box center [784, 557] width 719 height 62
click at [425, 526] on input "Drop files here..." at bounding box center [784, 528] width 719 height 5
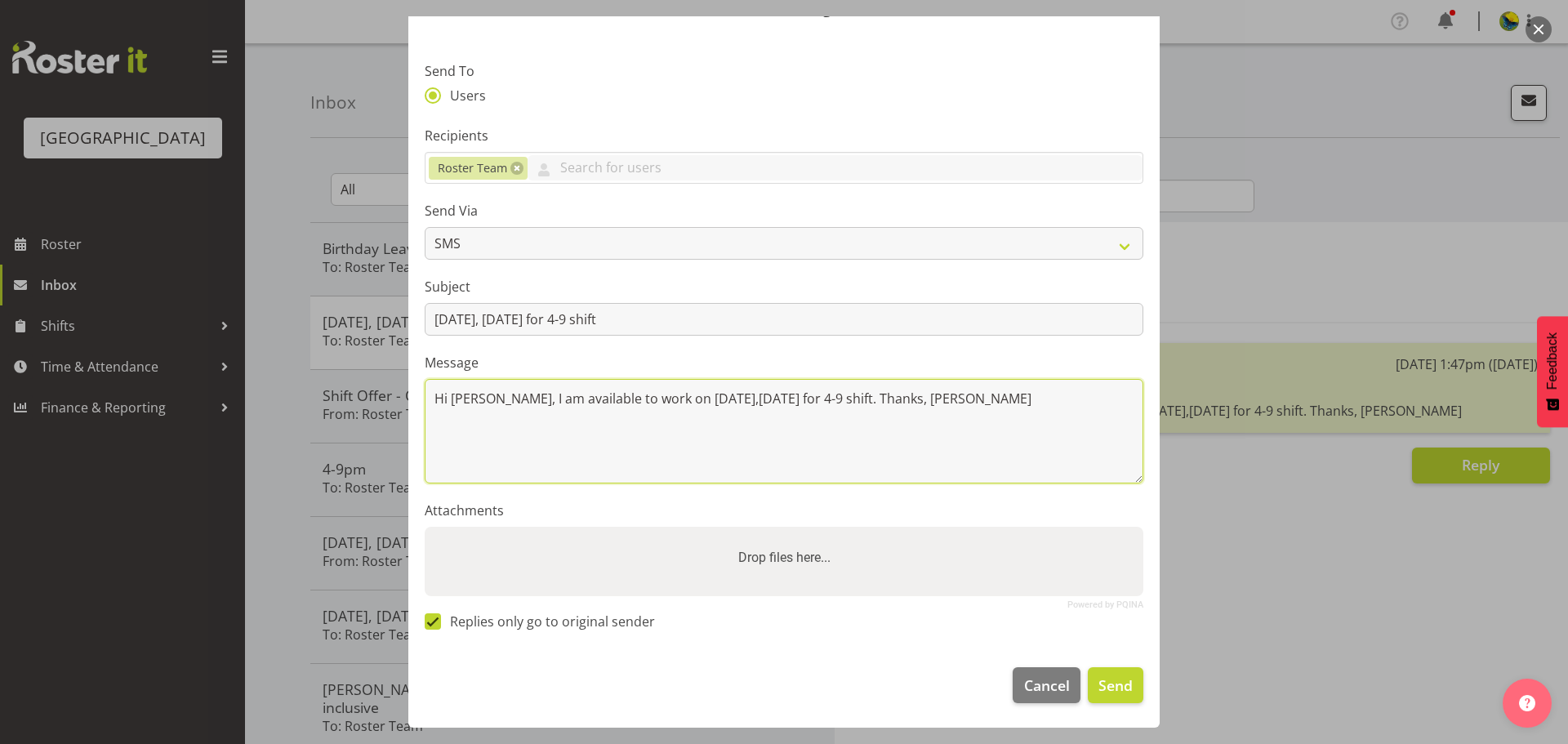
click at [725, 379] on textarea "Hi Lesley, I am available to work on Oct 29,Wednesday for 4-9 shift. Thanks, Ge…" at bounding box center [784, 432] width 719 height 104
type textarea "Hi Lesley, I am available to work on Oct 29, Wednesday for 4-9 shift. Thanks, G…"
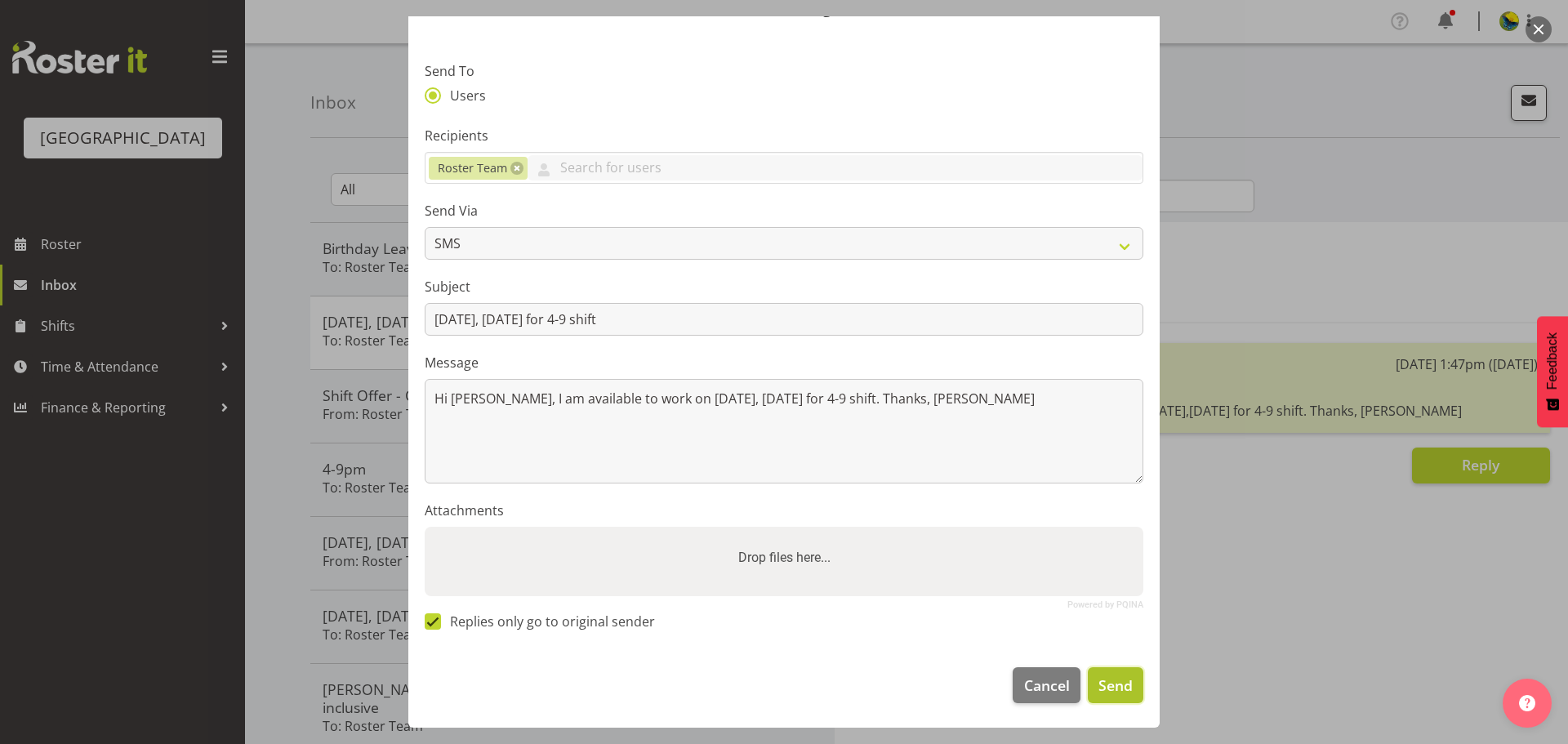
click at [1099, 682] on span "Send" at bounding box center [1115, 685] width 34 height 21
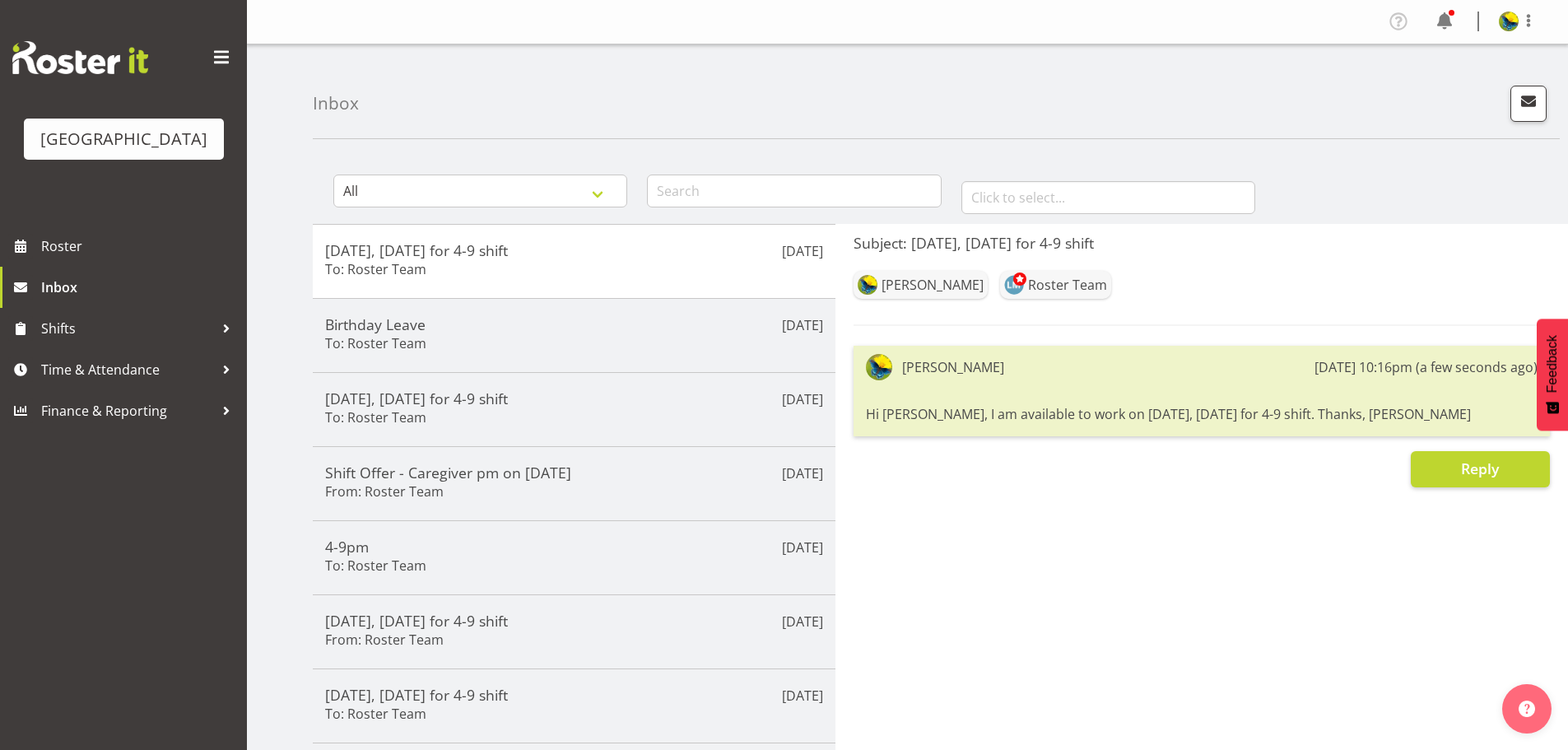
click at [1001, 612] on div "Subject: Oct 29, Wednesday for 4-9 shift Gemma Hall Roster Team Gemma Hall 6th …" at bounding box center [1201, 649] width 732 height 849
click at [152, 258] on span "Roster" at bounding box center [139, 246] width 198 height 24
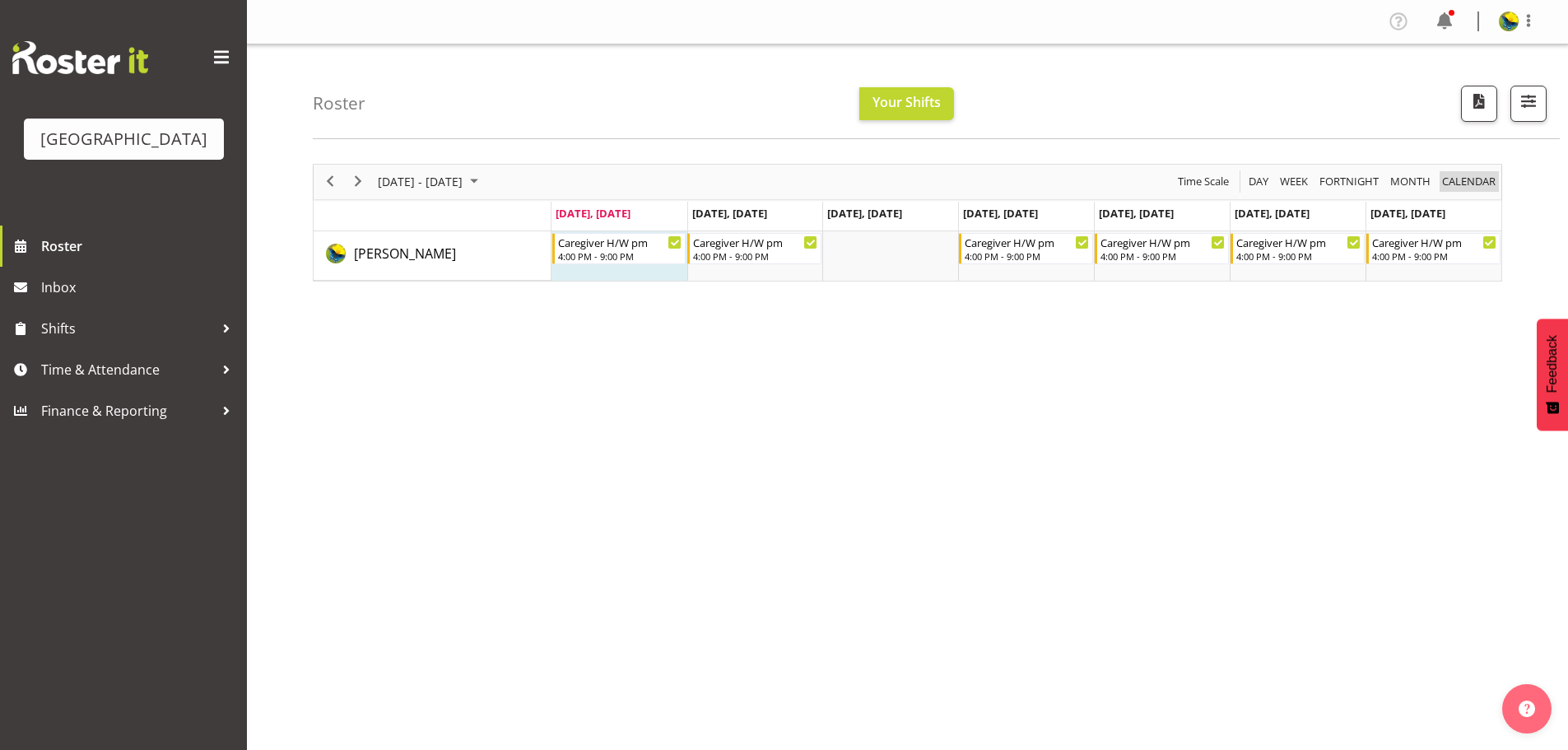
click at [1484, 187] on span "calendar" at bounding box center [1469, 181] width 57 height 20
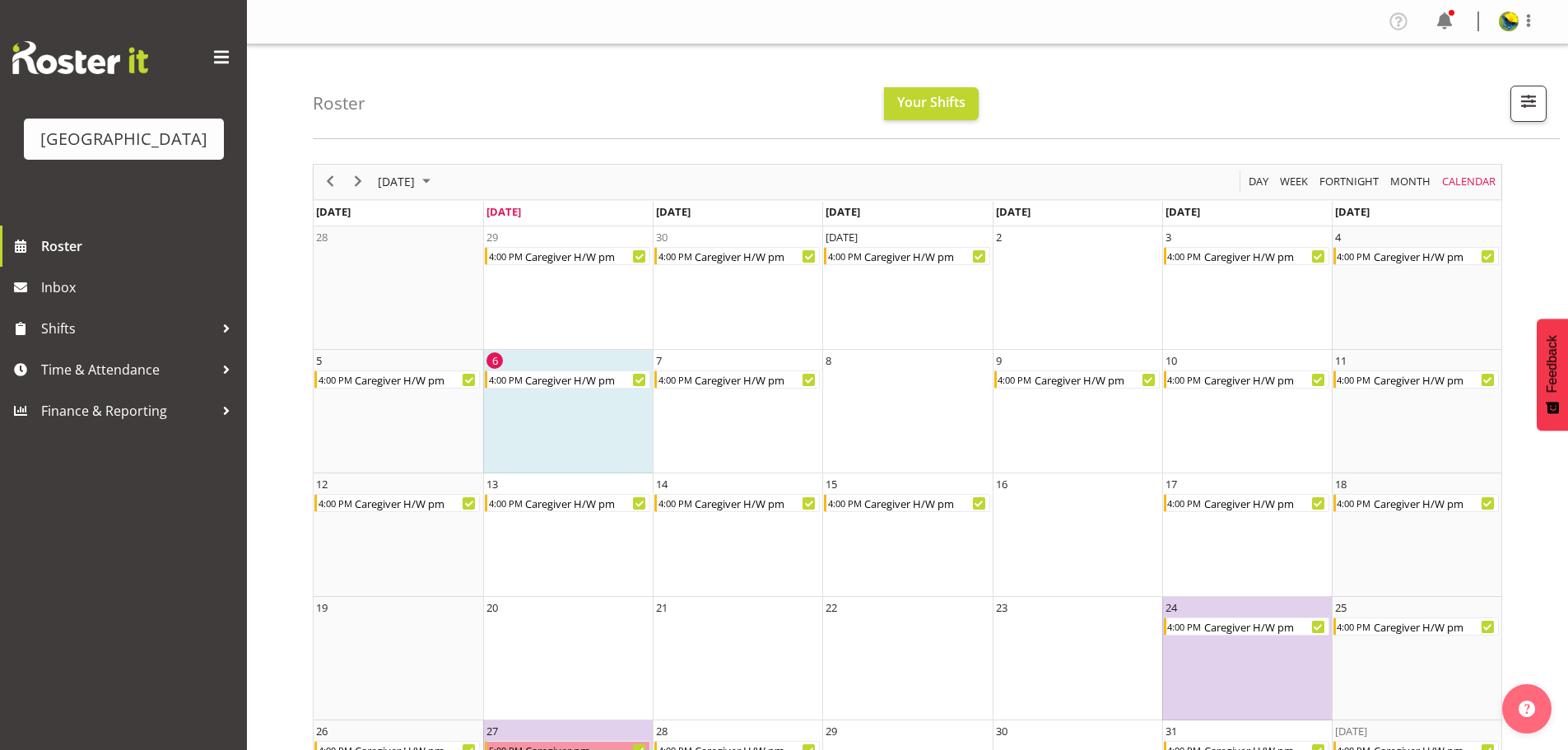
click at [1274, 66] on div "Roster Your Shifts 1 Locations [GEOGRAPHIC_DATA] Kitchen [GEOGRAPHIC_DATA] Sele…" at bounding box center [936, 92] width 1247 height 95
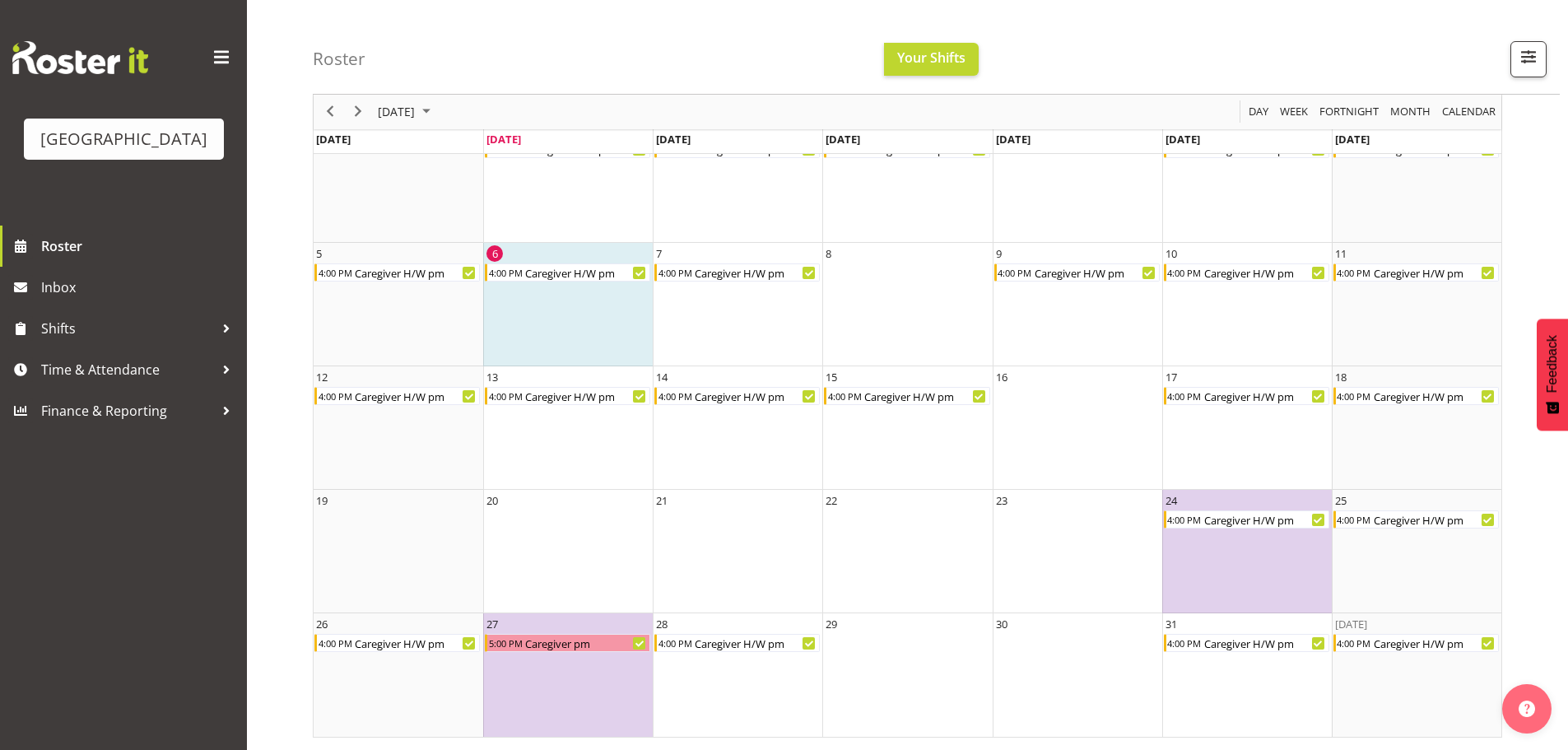
click at [1280, 28] on div "Roster Your Shifts 1 Locations [GEOGRAPHIC_DATA] Kitchen [GEOGRAPHIC_DATA] Sele…" at bounding box center [936, 47] width 1247 height 95
